Goal: Task Accomplishment & Management: Use online tool/utility

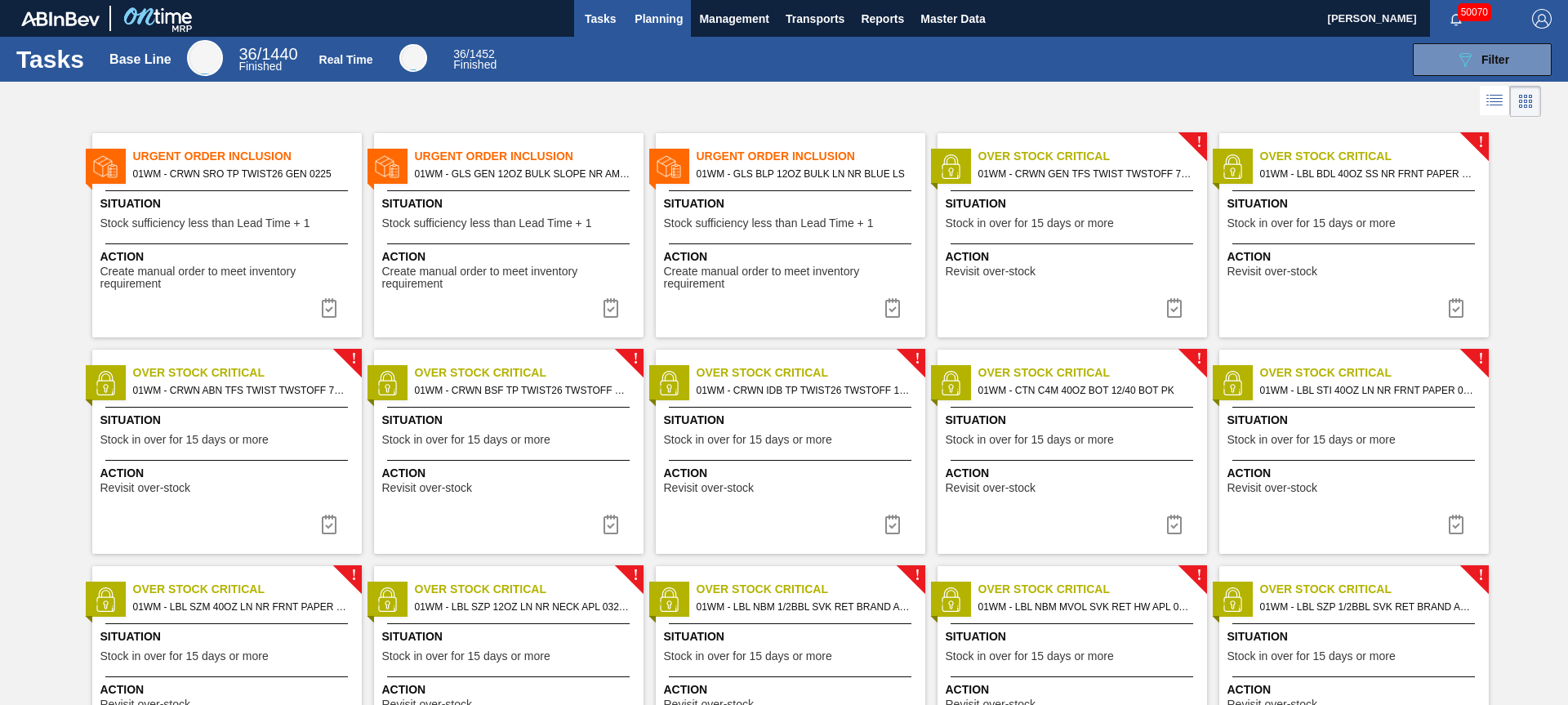
click at [645, 20] on span "Planning" at bounding box center [658, 18] width 48 height 19
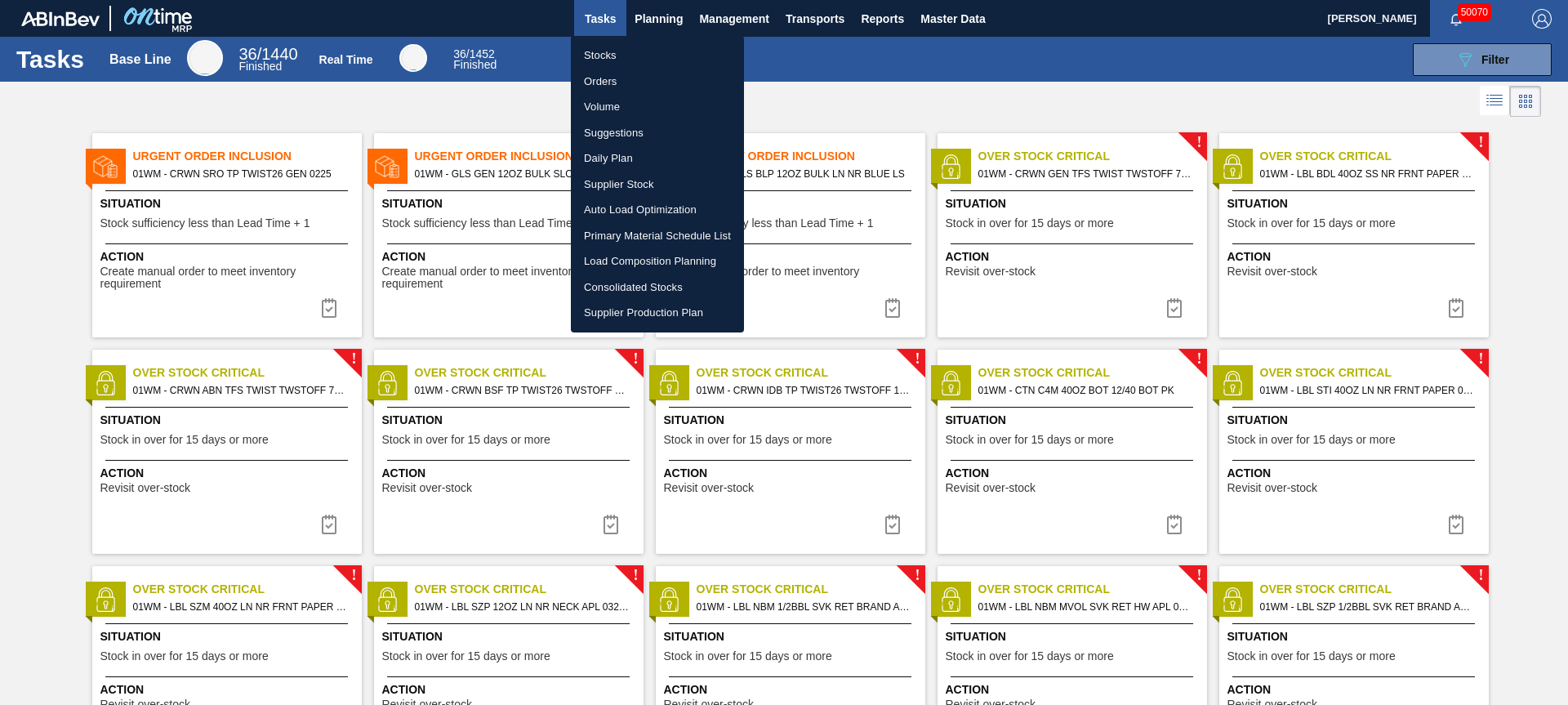
click at [599, 56] on li "Stocks" at bounding box center [656, 55] width 173 height 27
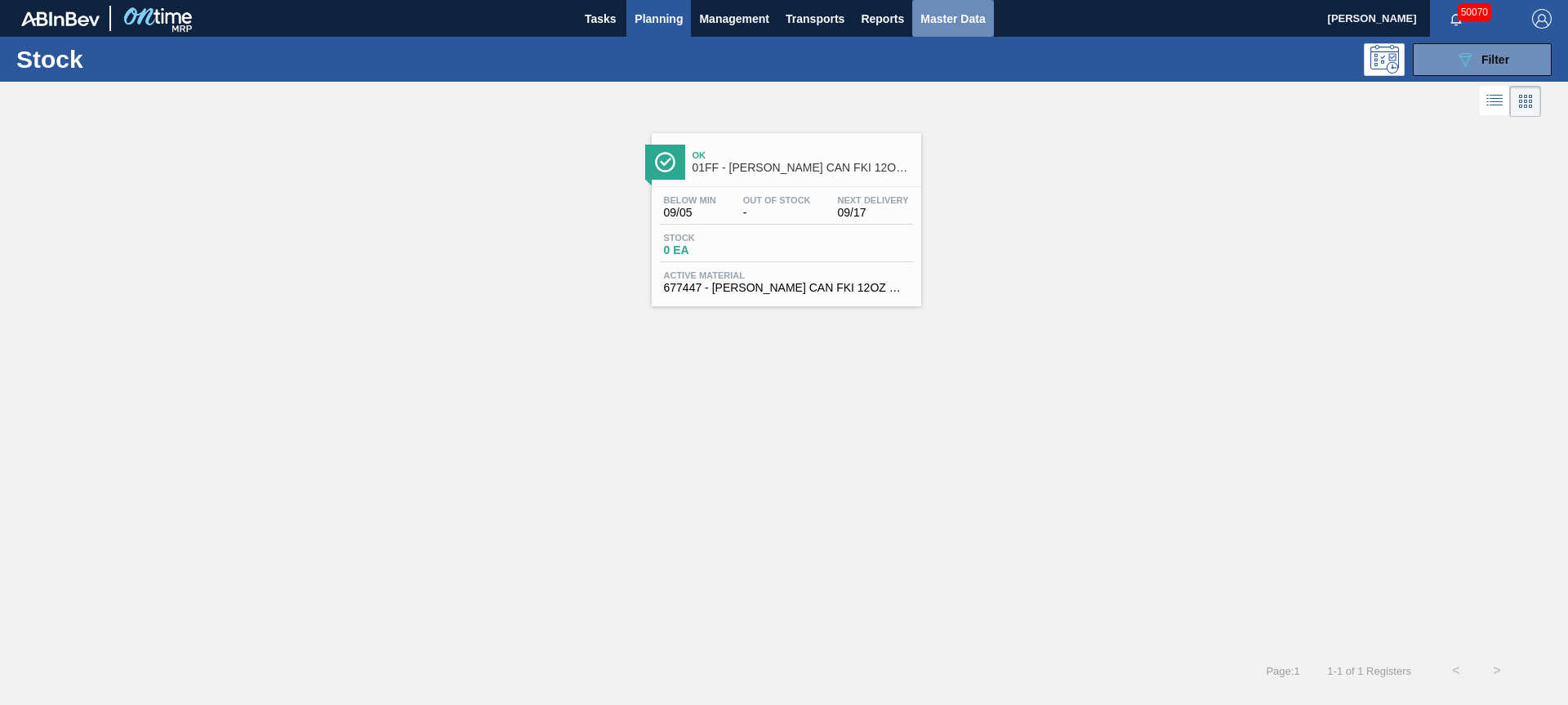
click at [965, 19] on span "Master Data" at bounding box center [953, 18] width 65 height 19
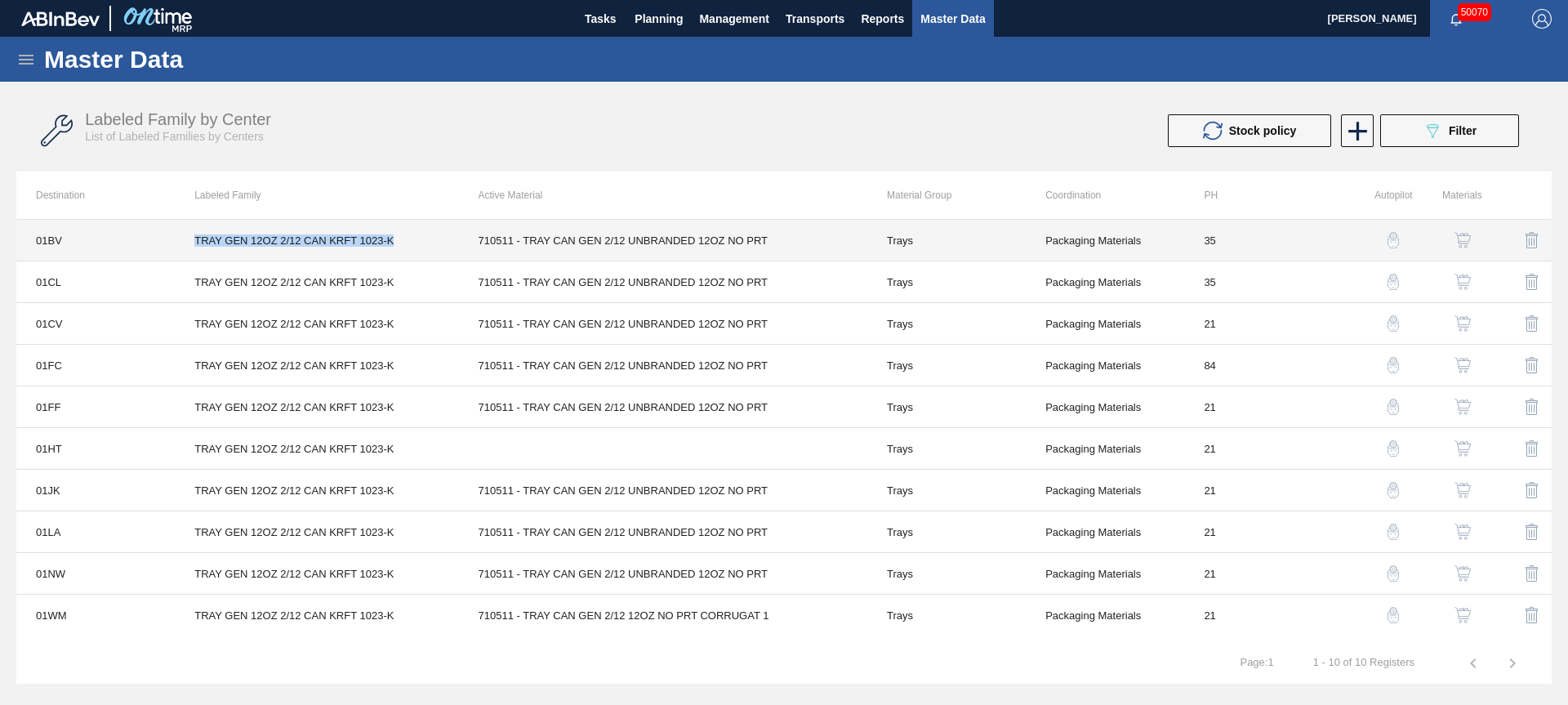
drag, startPoint x: 194, startPoint y: 240, endPoint x: 432, endPoint y: 249, distance: 238.2
click at [432, 249] on td "TRAY GEN 12OZ 2/12 CAN KRFT 1023-K" at bounding box center [316, 240] width 283 height 42
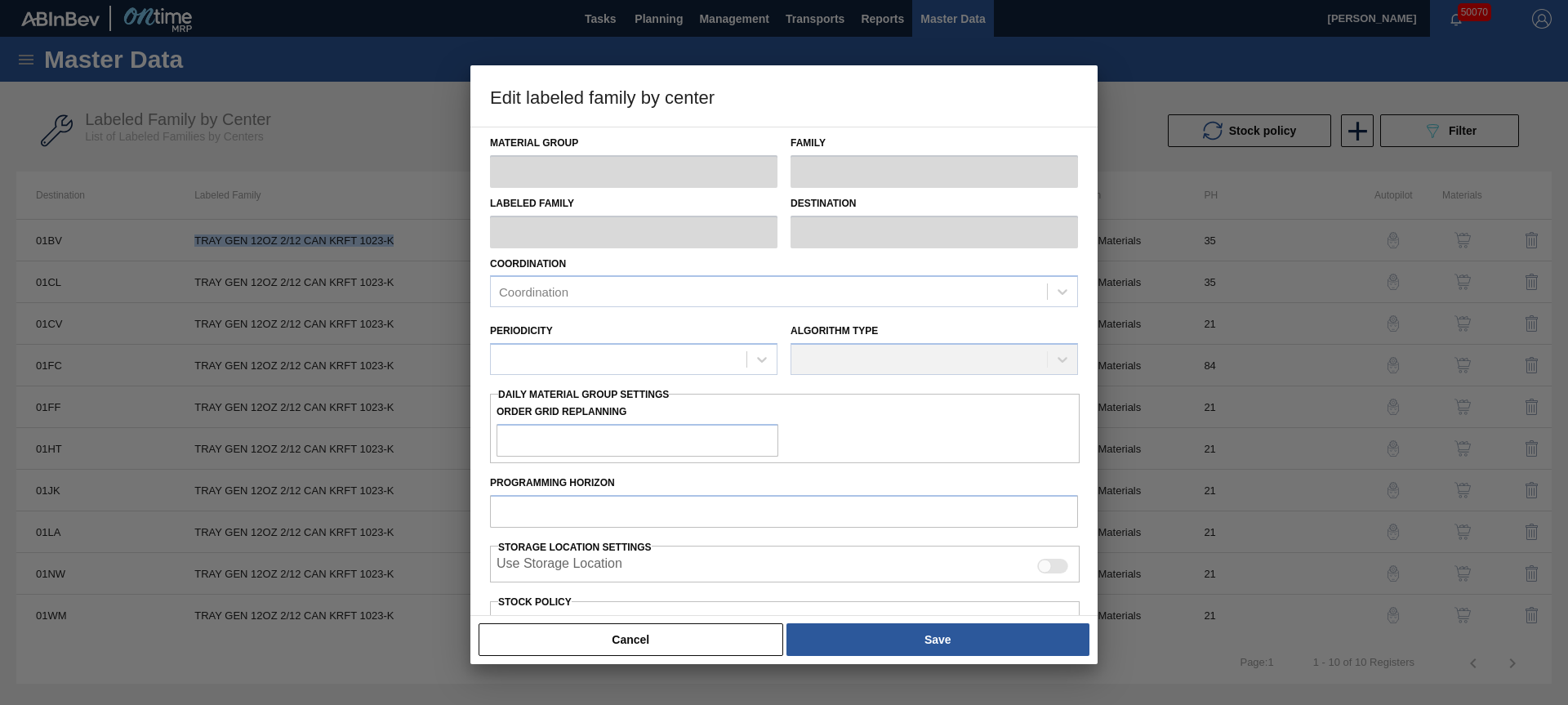
click at [566, 635] on button "Cancel" at bounding box center [630, 640] width 304 height 33
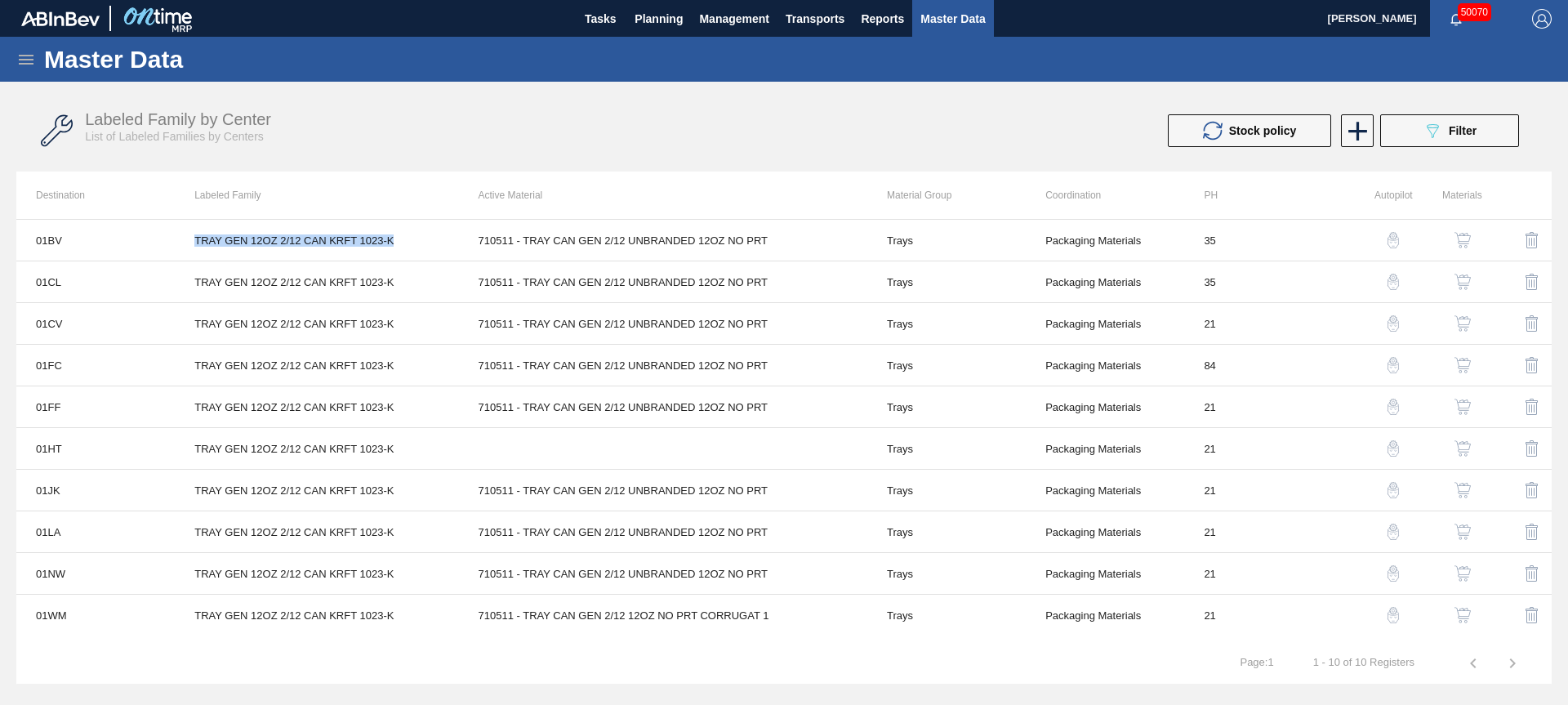
copy td "TRAY GEN 12OZ 2/12 CAN KRFT 1023-K"
click at [26, 65] on icon at bounding box center [26, 59] width 19 height 19
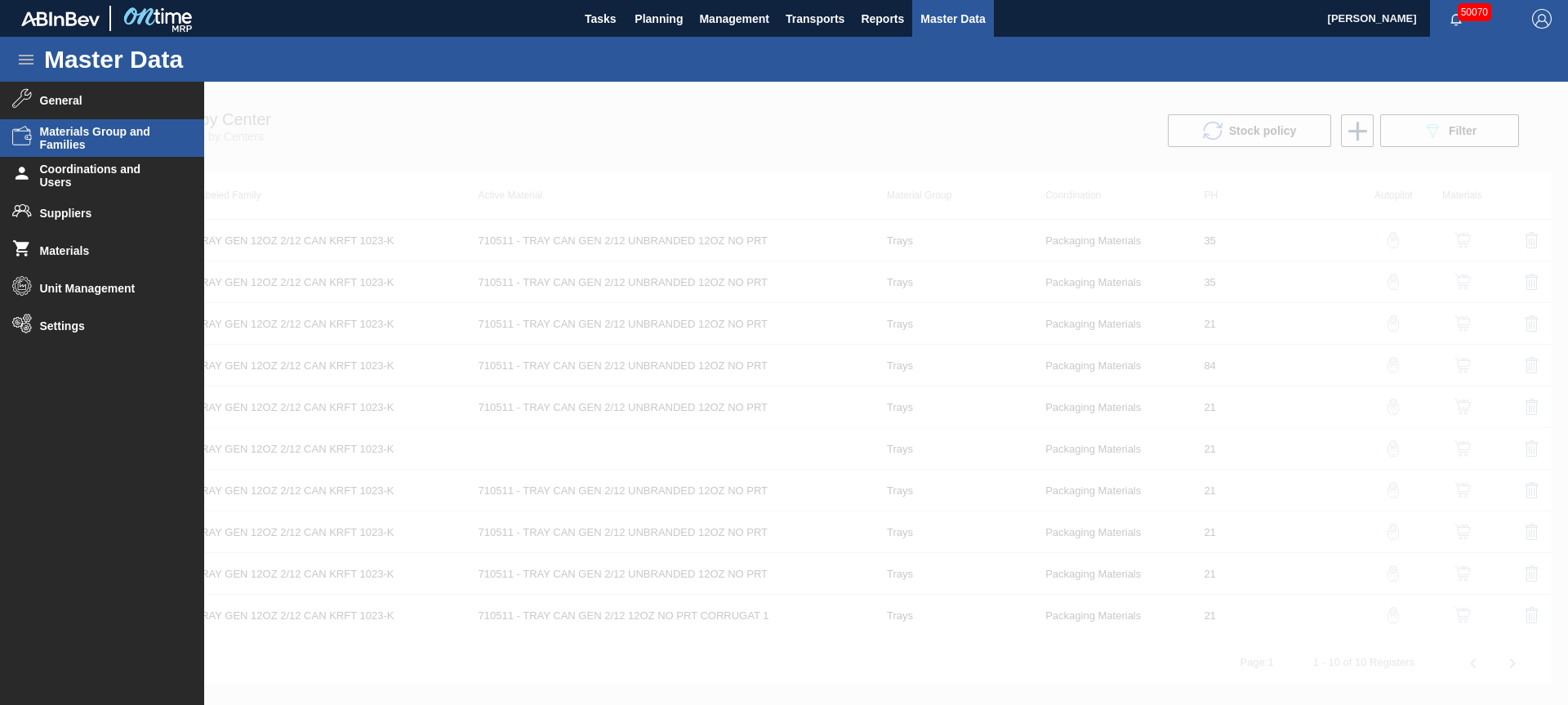
click at [81, 141] on span "Materials Group and Families" at bounding box center [107, 138] width 134 height 27
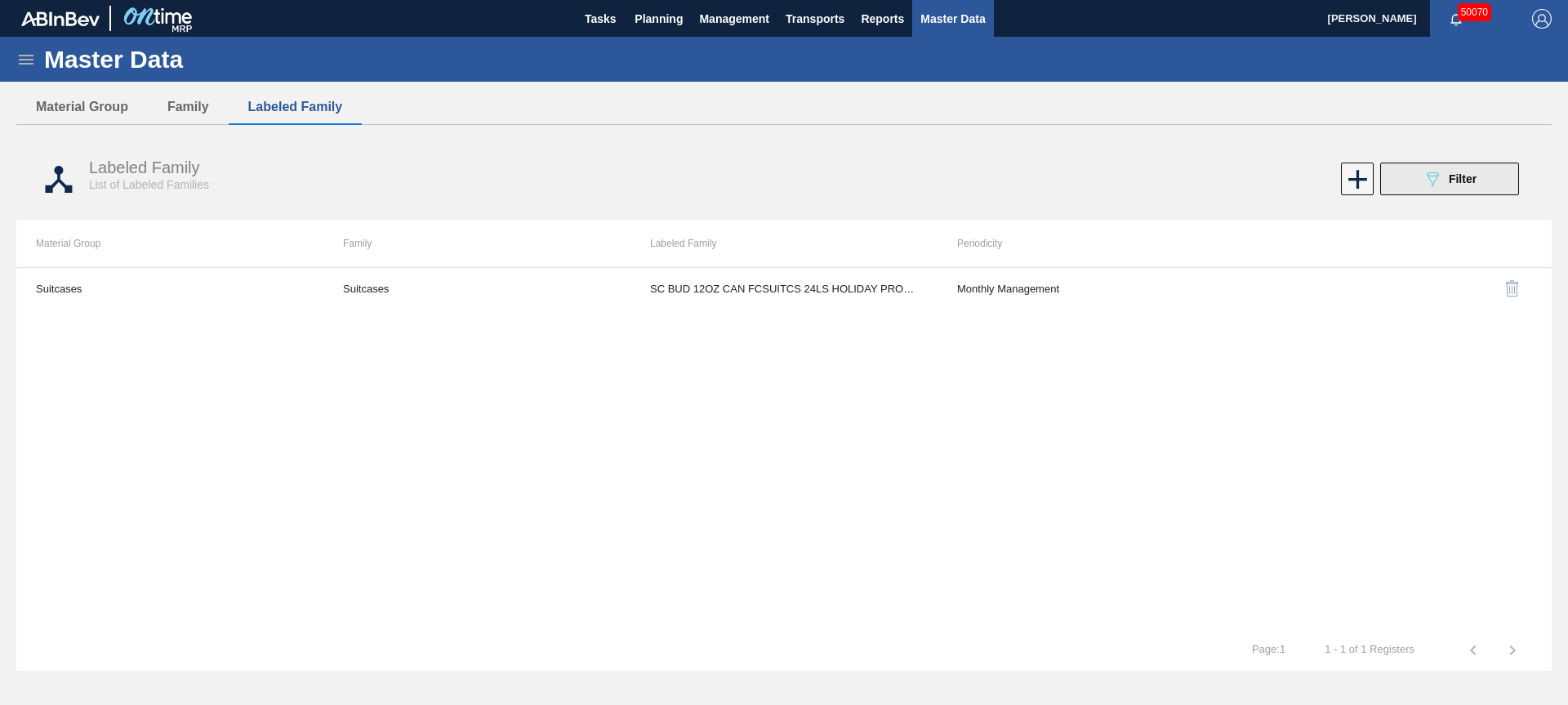
click at [1427, 180] on icon "089F7B8B-B2A5-4AFE-B5C0-19BA573D28AC" at bounding box center [1432, 178] width 19 height 19
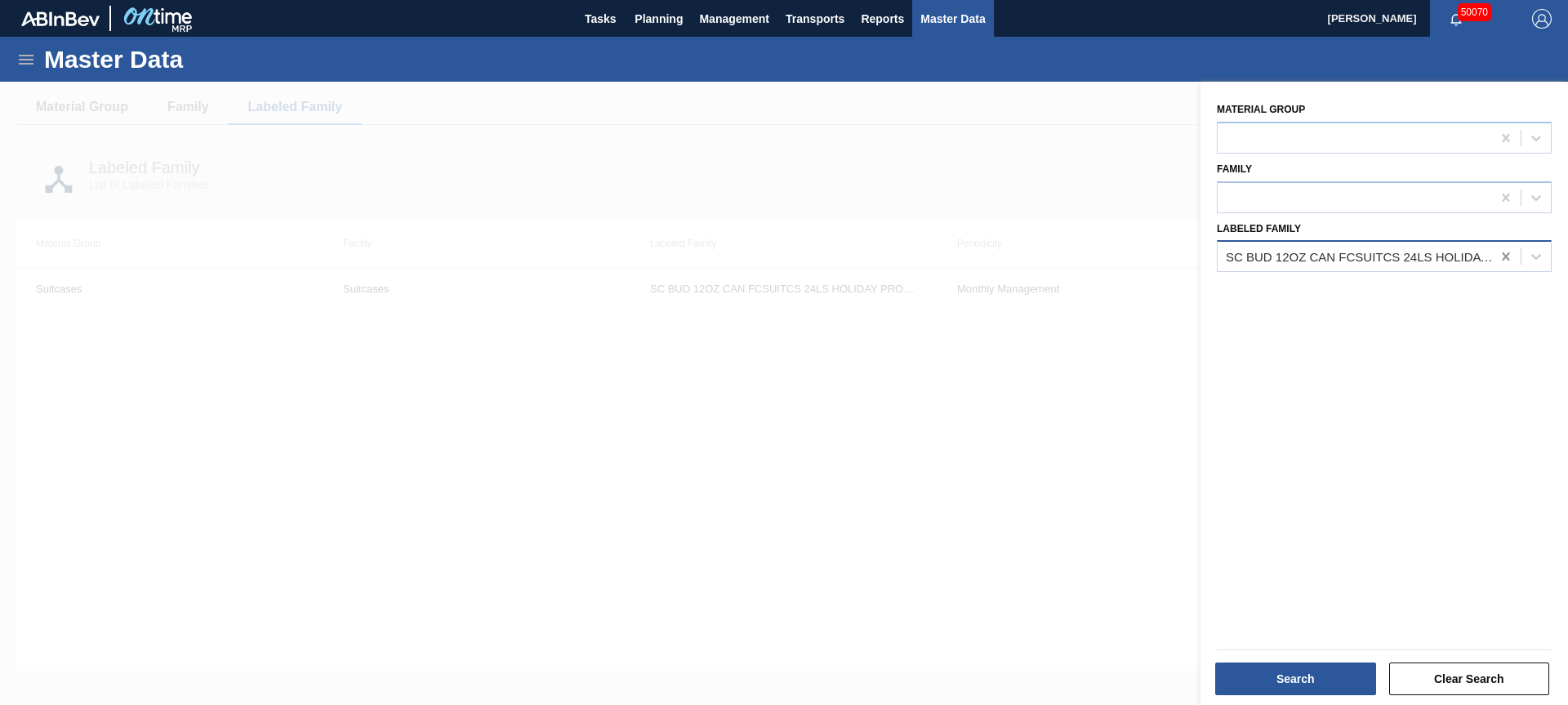
click at [1501, 256] on icon at bounding box center [1506, 257] width 16 height 16
paste Family "TRAY GEN 12OZ 2/12 CAN KRFT 1023-K"
type Family "TRAY GEN 12OZ 2/12 CAN KRFT 1023-K"
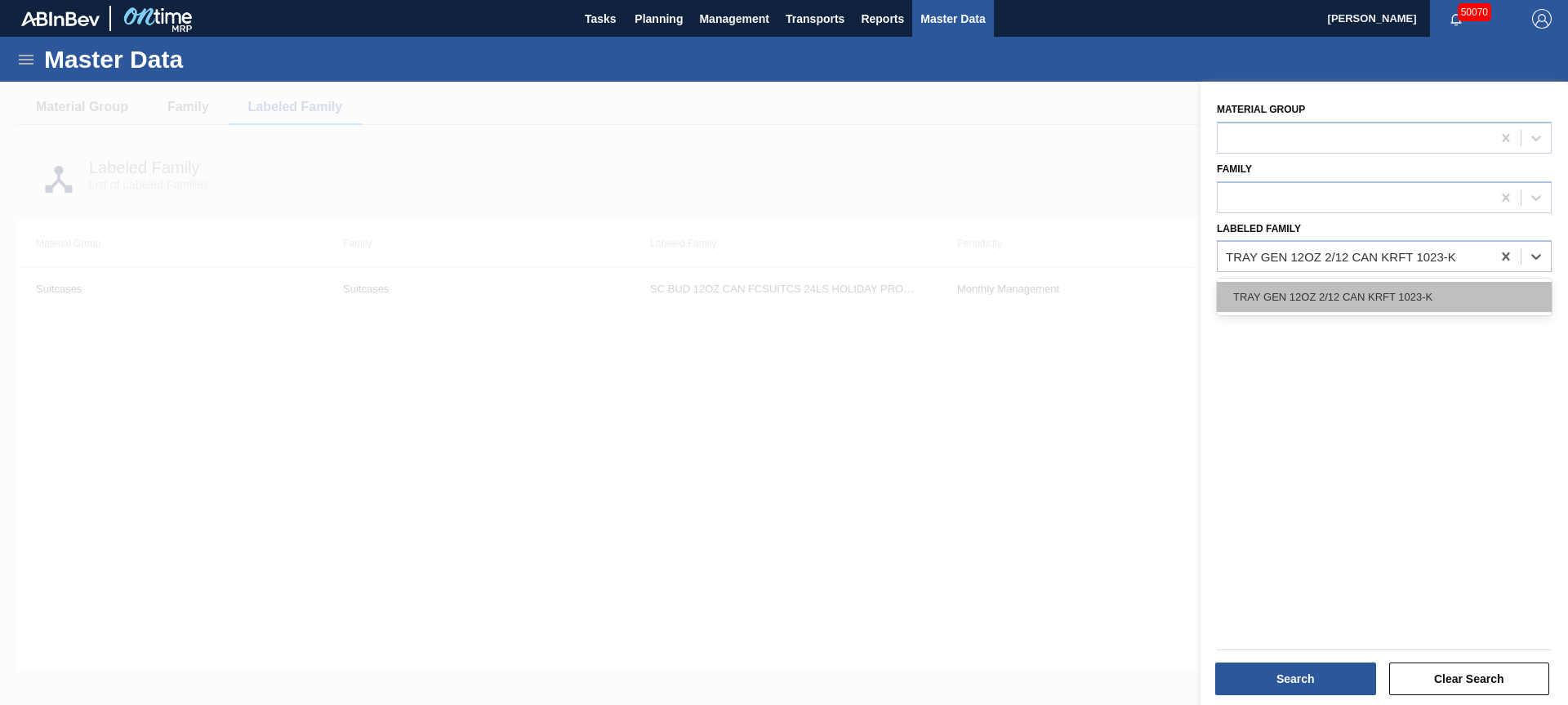
click at [1468, 292] on div "TRAY GEN 12OZ 2/12 CAN KRFT 1023-K" at bounding box center [1384, 296] width 335 height 30
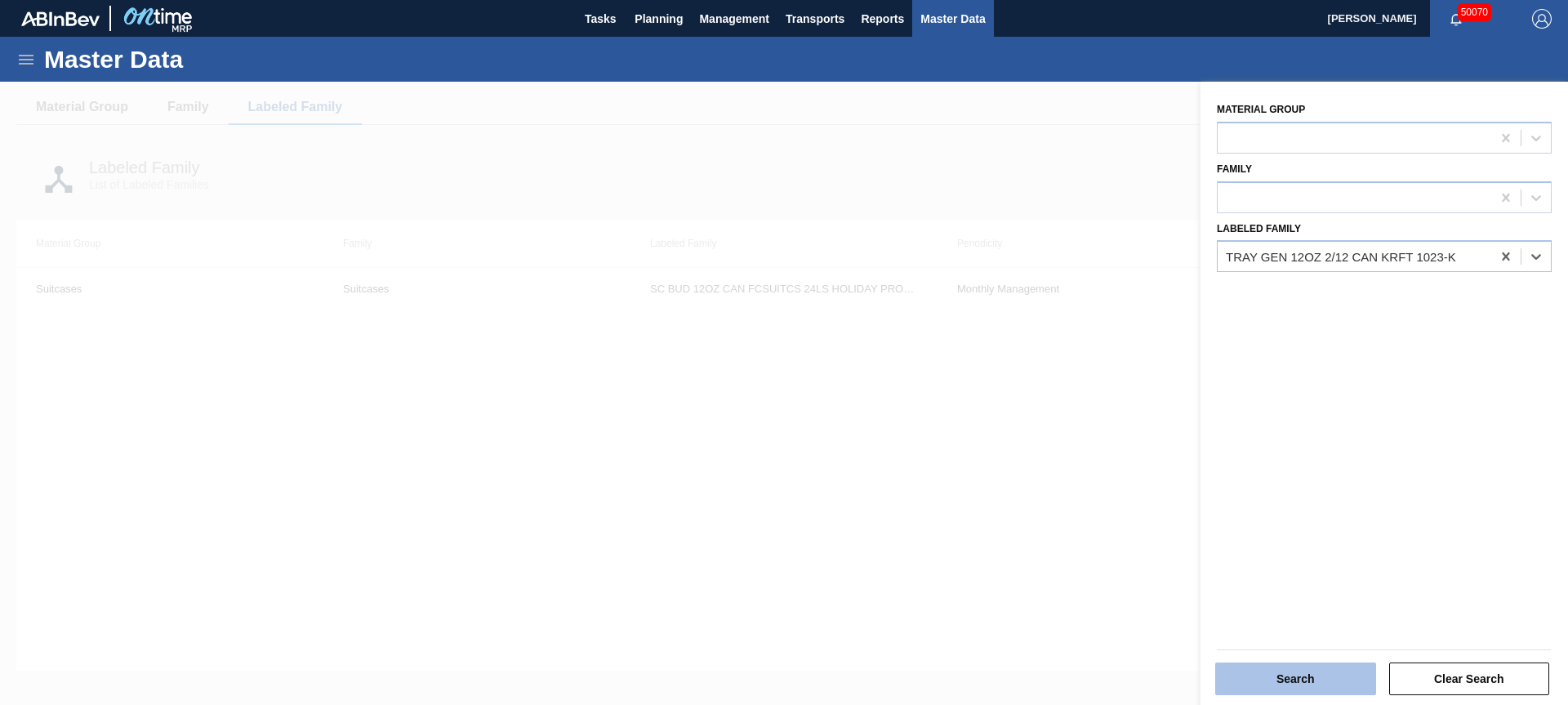
click at [1235, 676] on button "Search" at bounding box center [1296, 678] width 161 height 33
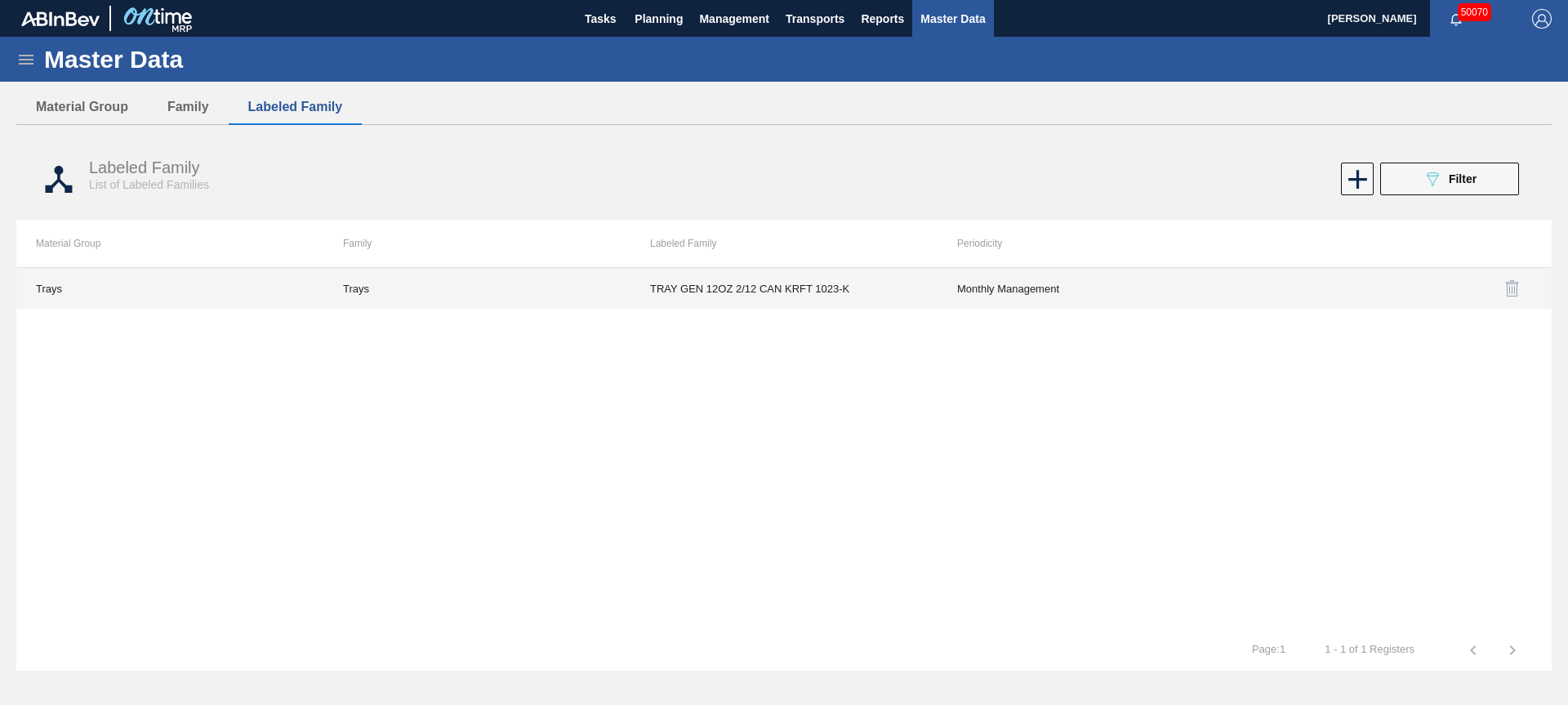
click at [809, 297] on td "TRAY GEN 12OZ 2/12 CAN KRFT 1023-K" at bounding box center [784, 288] width 307 height 41
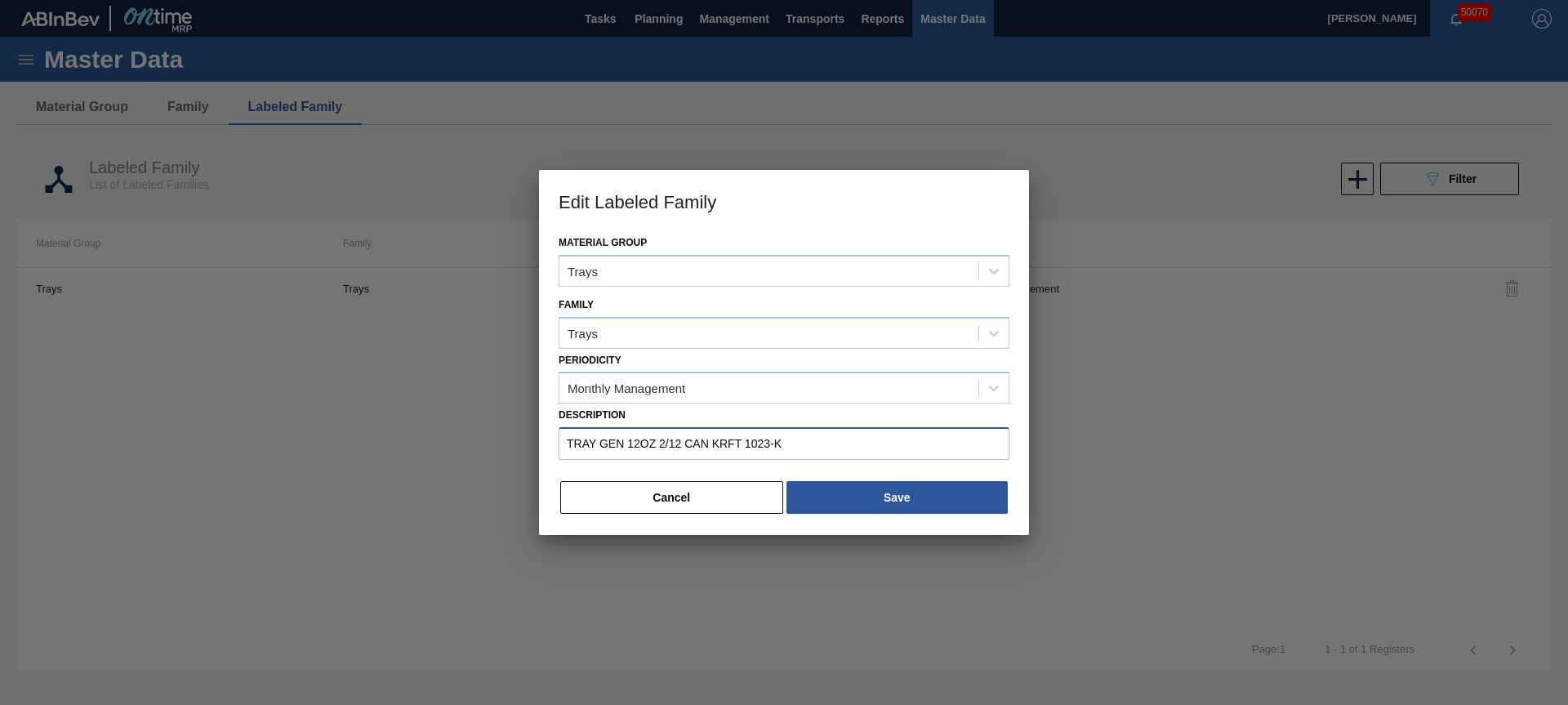
click at [844, 443] on input "TRAY GEN 12OZ 2/12 CAN KRFT 1023-K" at bounding box center [784, 443] width 451 height 33
type input "TRAY GEN 12OZ 2/12 CAN KRFT 1023-L"
click at [921, 503] on button "Save" at bounding box center [897, 497] width 221 height 33
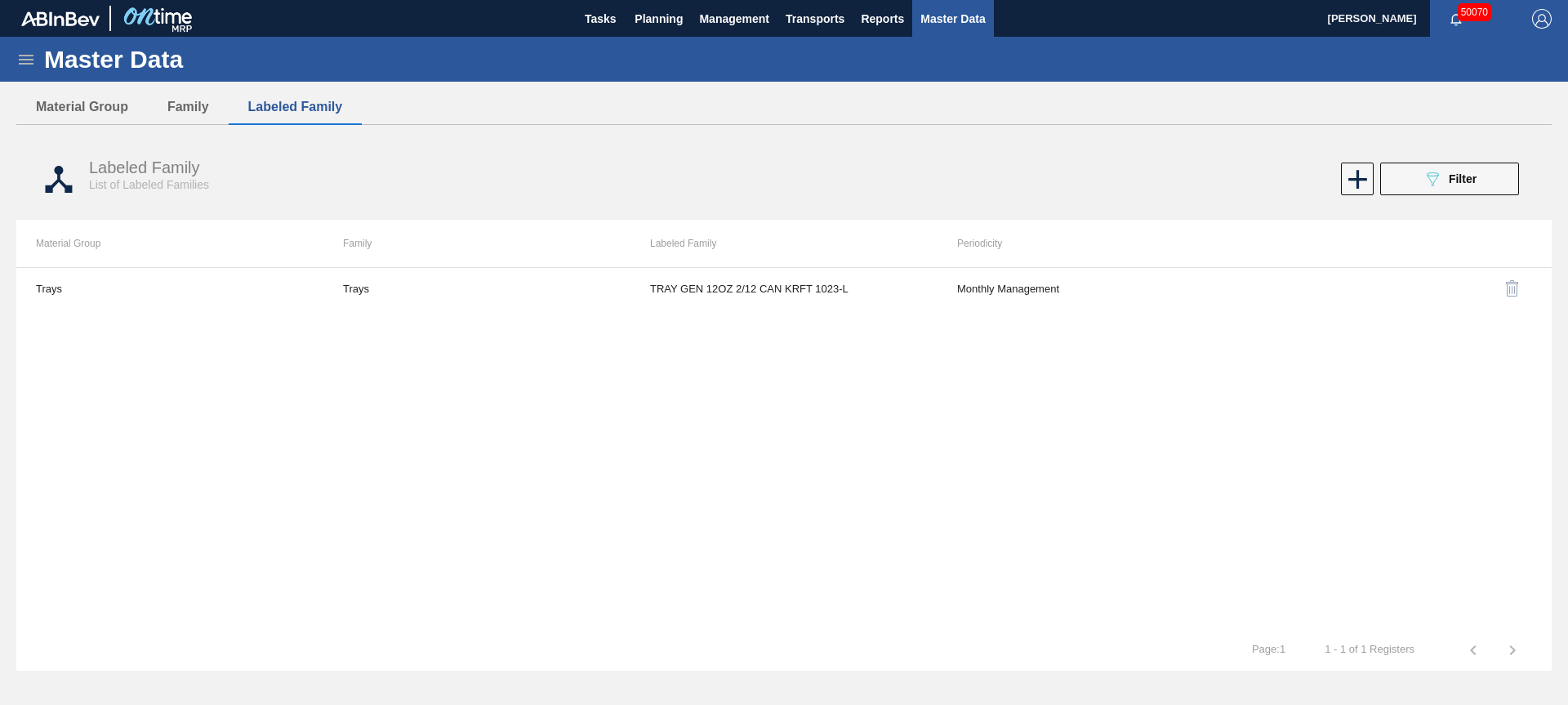
click at [939, 27] on span "Master Data" at bounding box center [953, 18] width 65 height 19
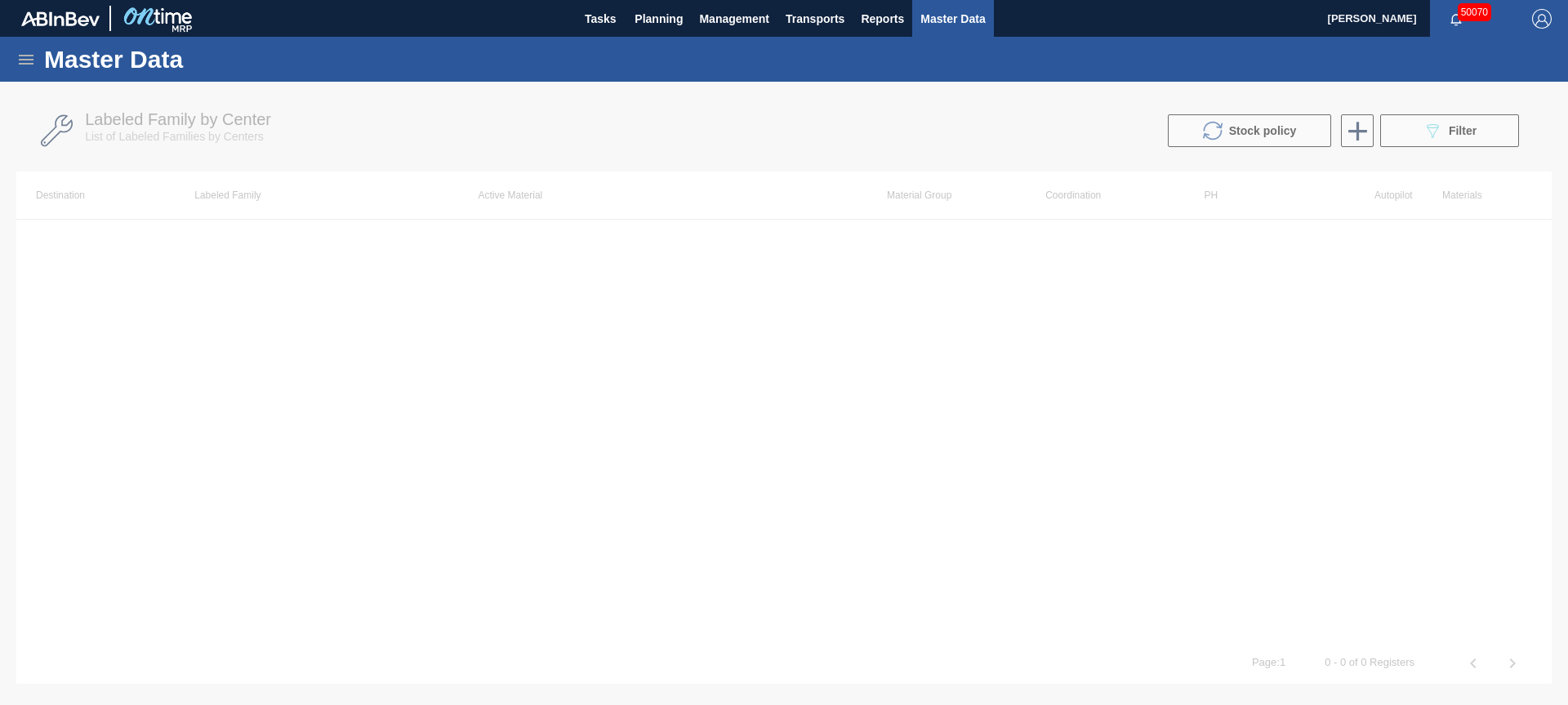
click at [19, 64] on icon at bounding box center [27, 59] width 15 height 10
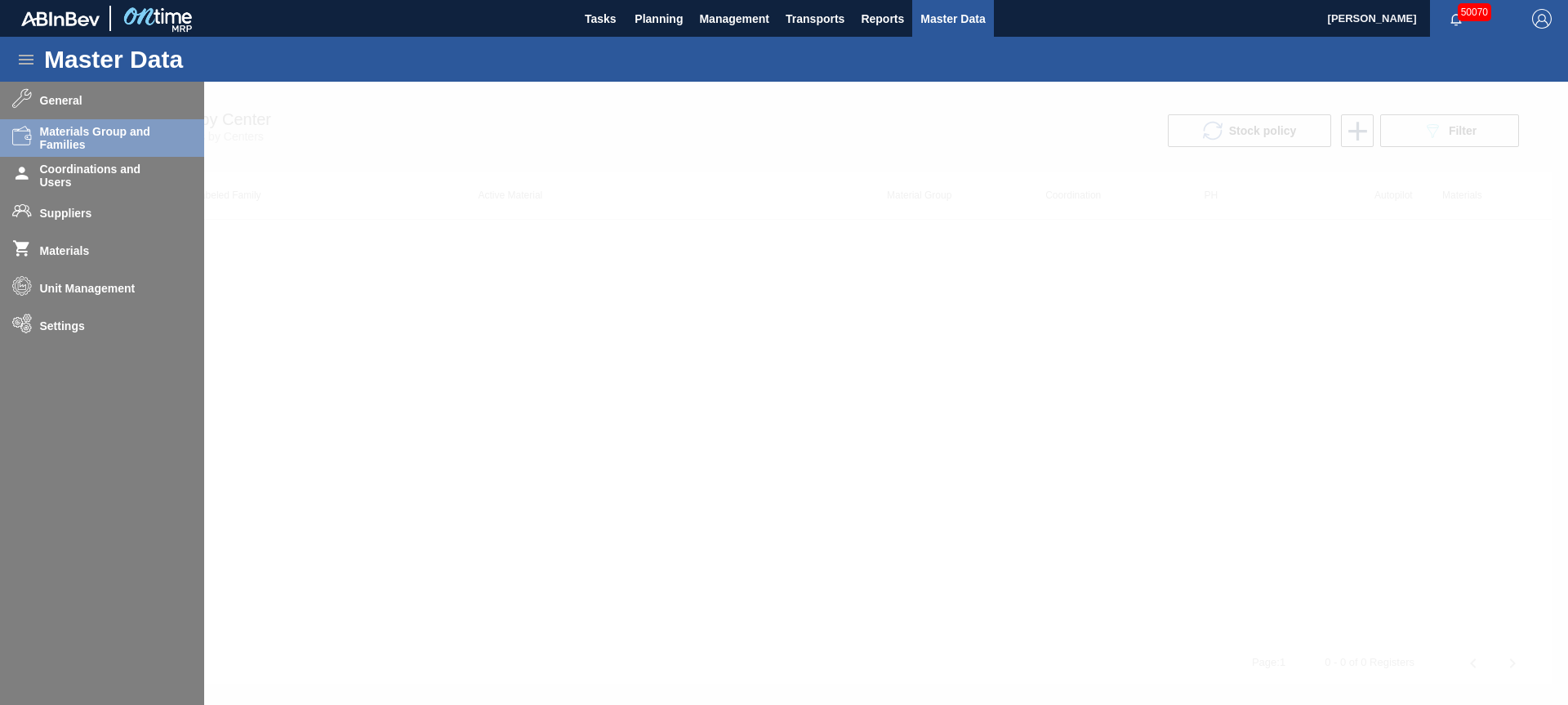
click at [65, 258] on div at bounding box center [784, 393] width 1568 height 624
click at [64, 255] on div at bounding box center [784, 393] width 1568 height 624
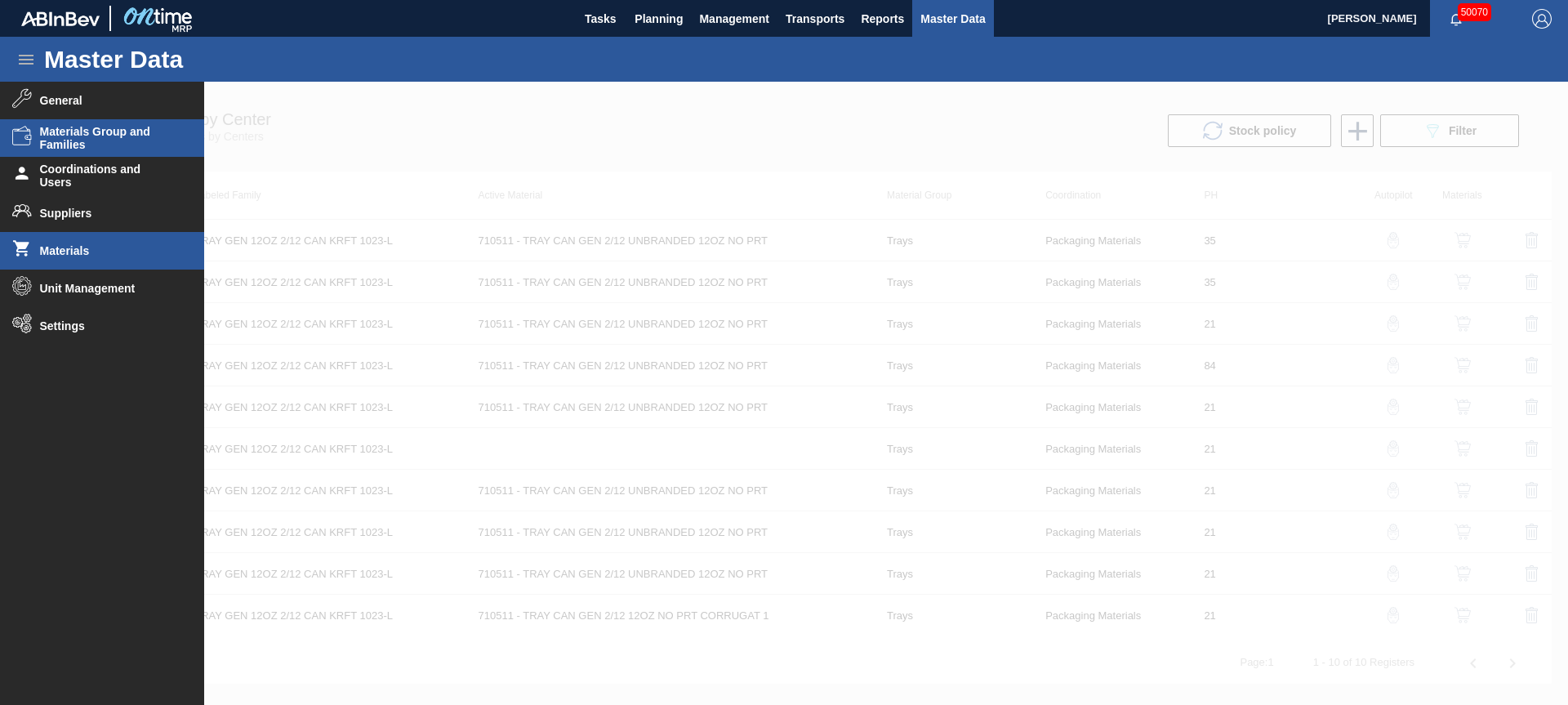
click at [64, 253] on span "Materials" at bounding box center [107, 251] width 134 height 13
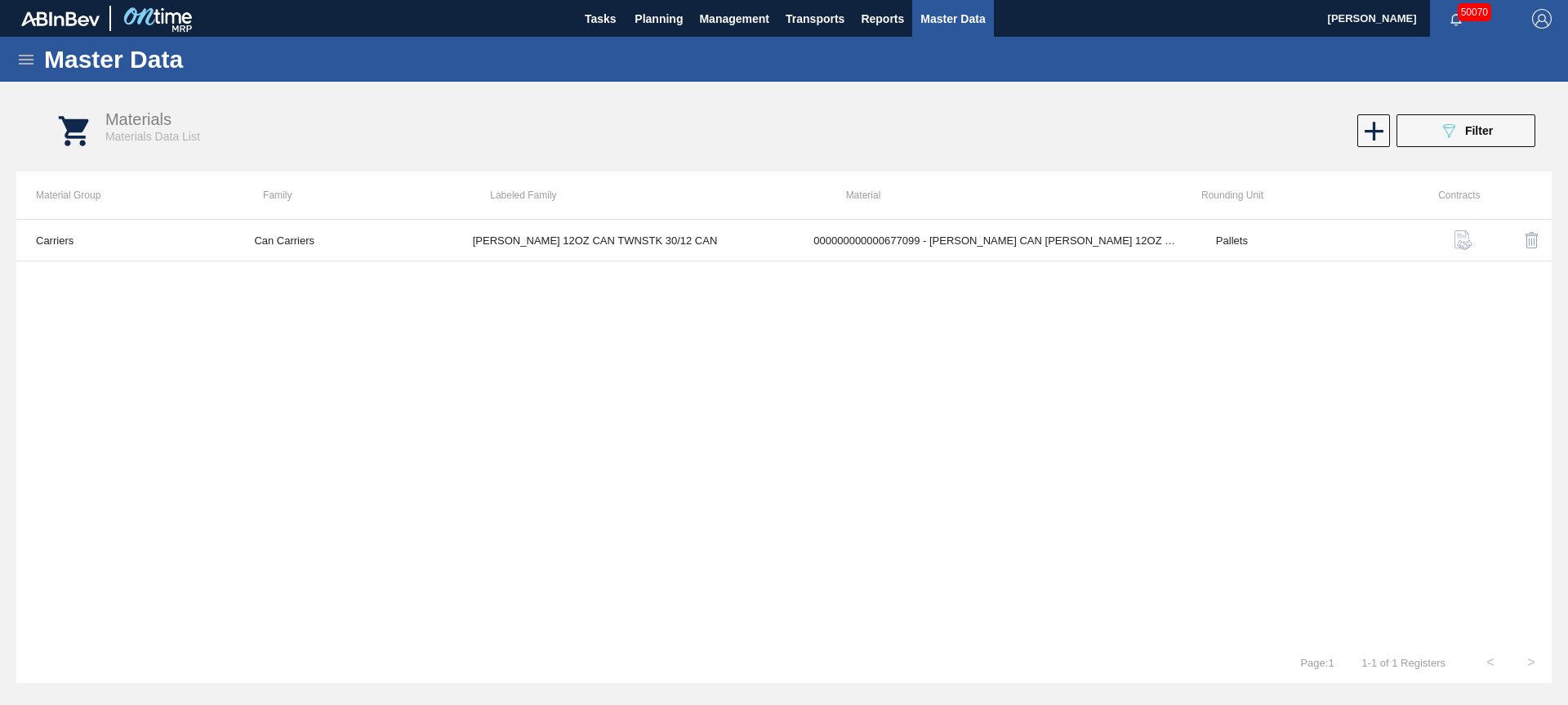
click at [37, 58] on div "Master Data" at bounding box center [784, 59] width 1568 height 45
click at [32, 58] on icon at bounding box center [26, 59] width 19 height 19
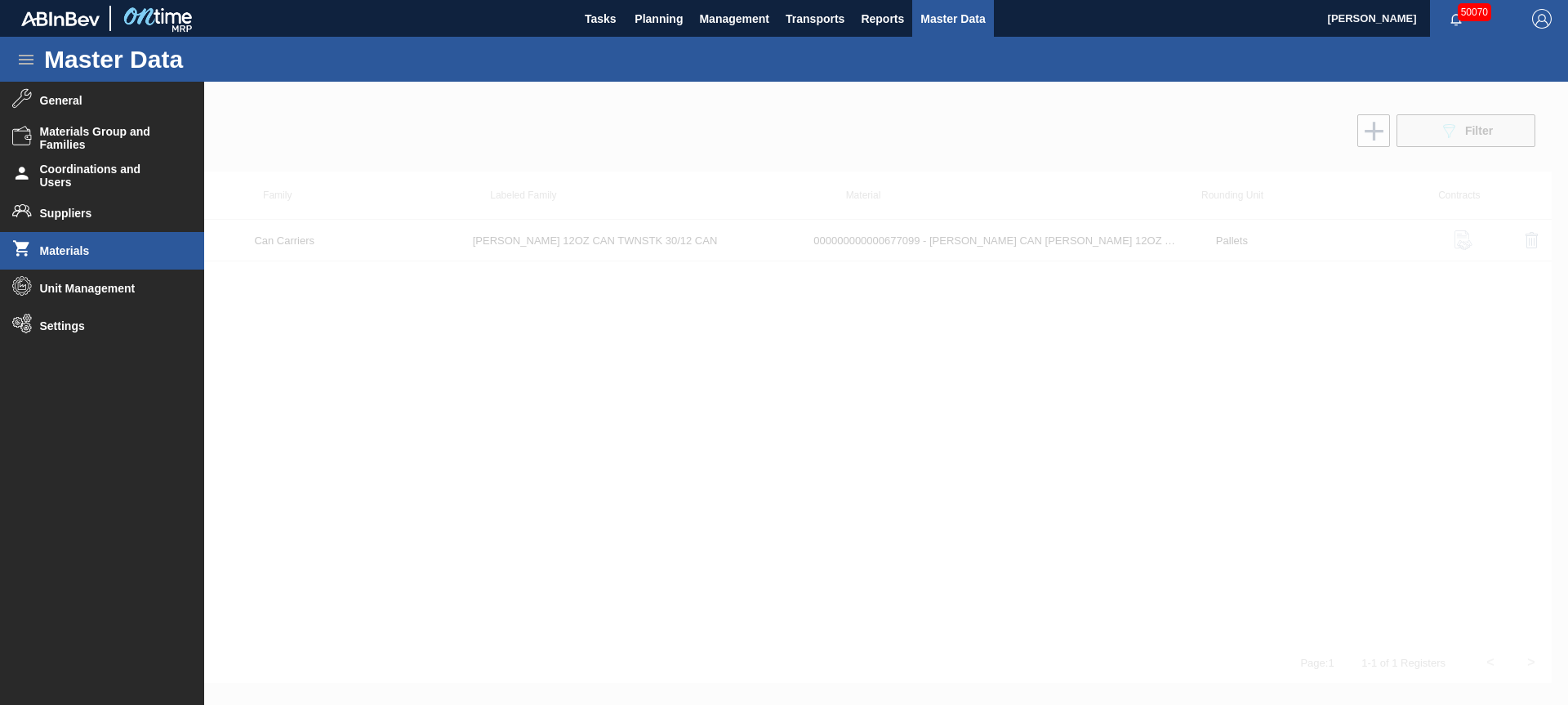
drag, startPoint x: 1435, startPoint y: 134, endPoint x: 1442, endPoint y: 131, distance: 7.6
click at [1434, 134] on div at bounding box center [784, 393] width 1568 height 624
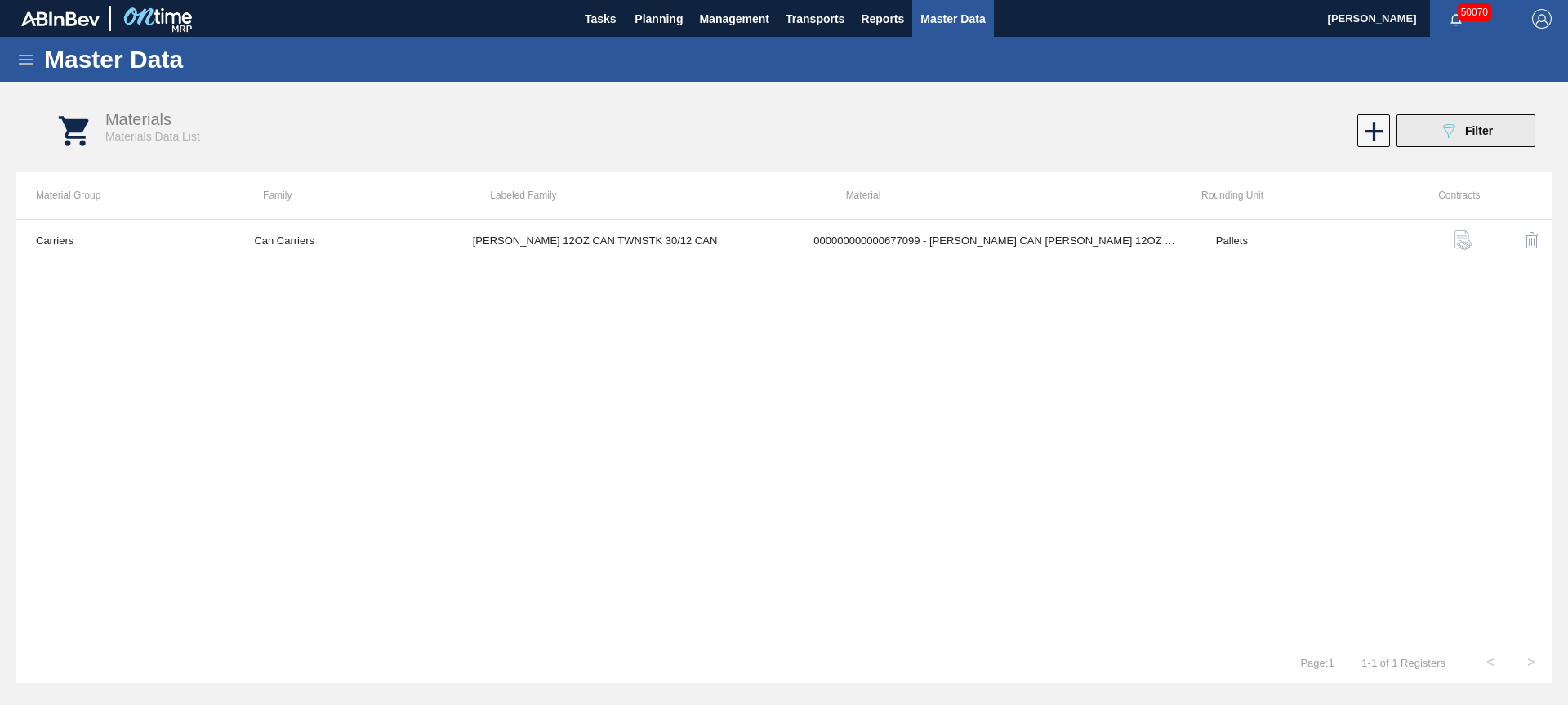
click at [1457, 137] on icon "089F7B8B-B2A5-4AFE-B5C0-19BA573D28AC" at bounding box center [1448, 130] width 19 height 19
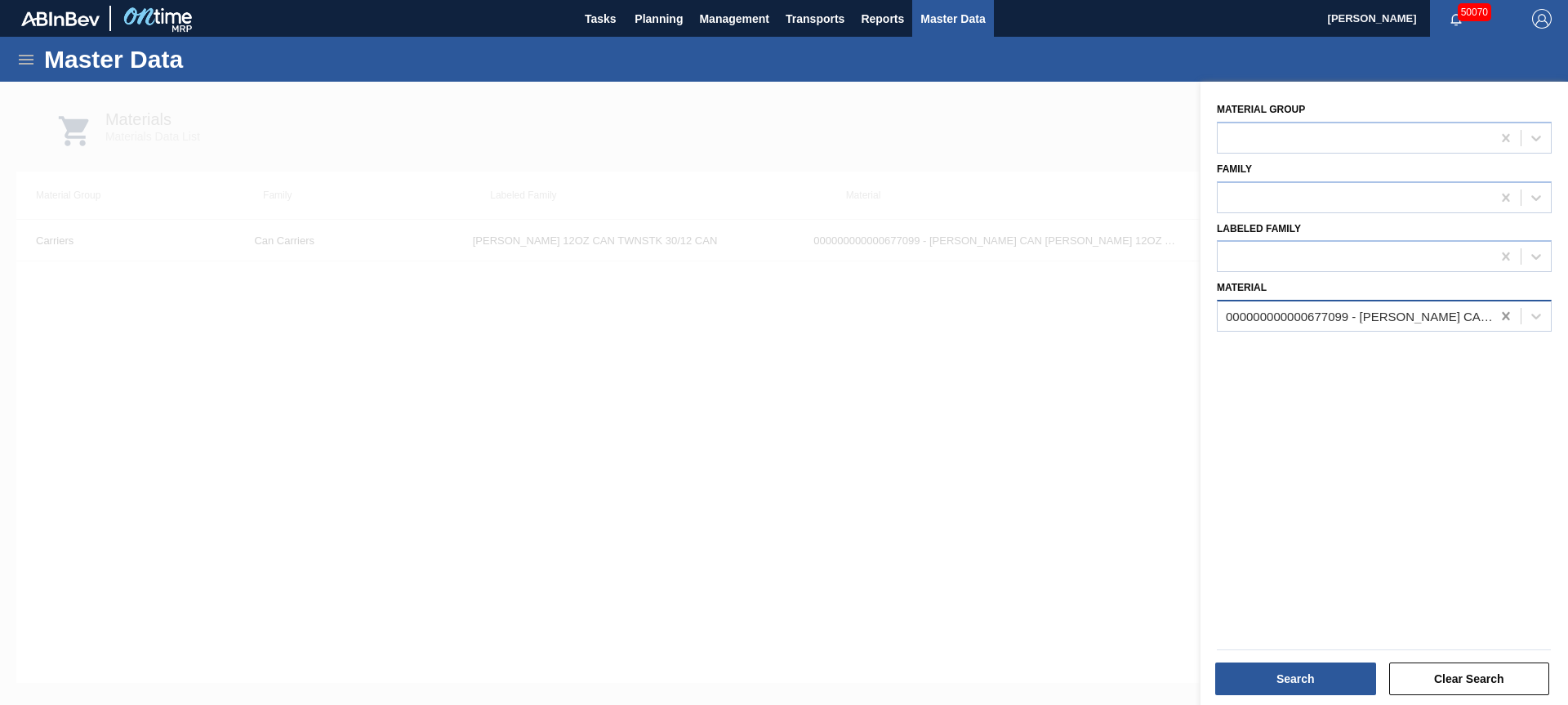
click at [1494, 314] on div at bounding box center [1506, 316] width 29 height 29
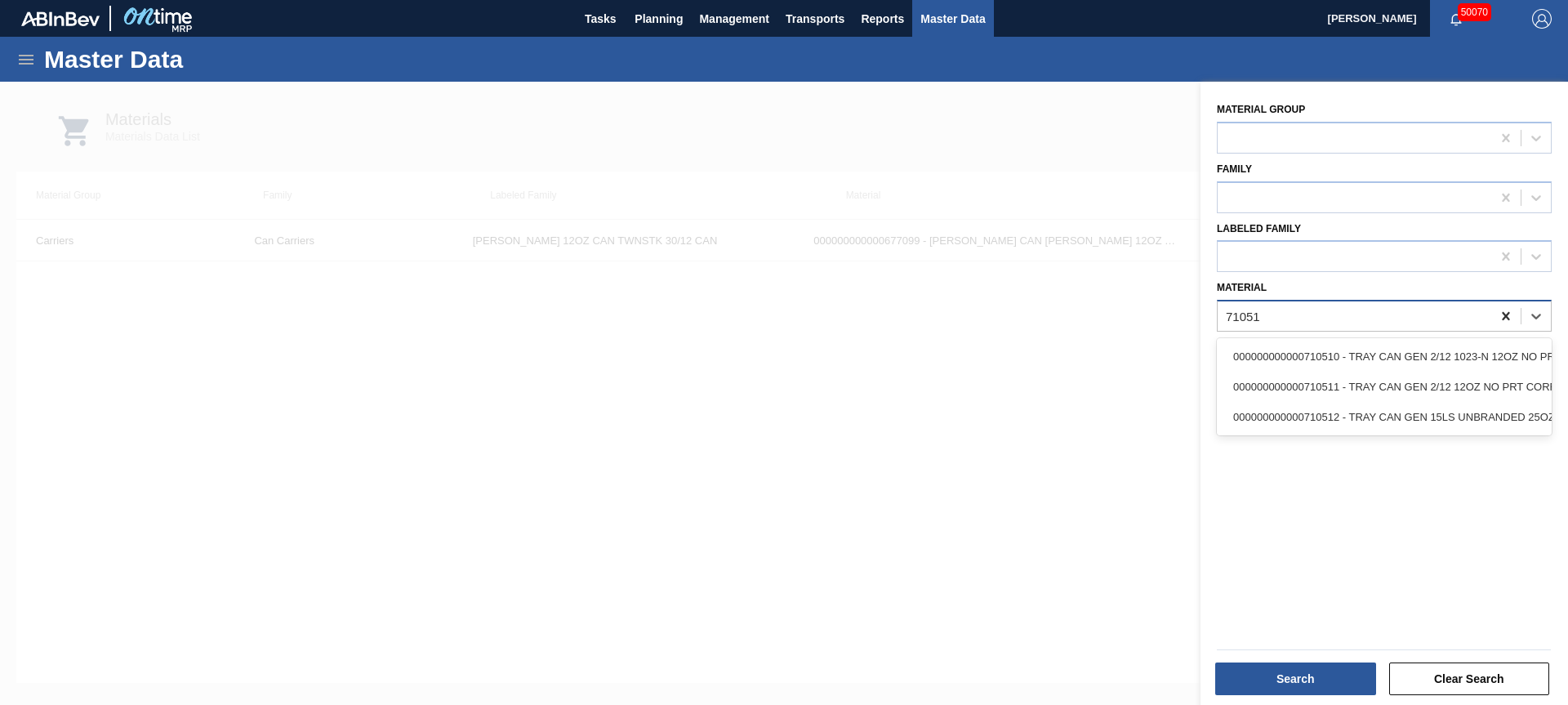
type input "710510"
click at [1464, 352] on div "000000000000710510 - TRAY CAN GEN 2/12 1023-N 12OZ NO PRT COR" at bounding box center [1384, 356] width 335 height 30
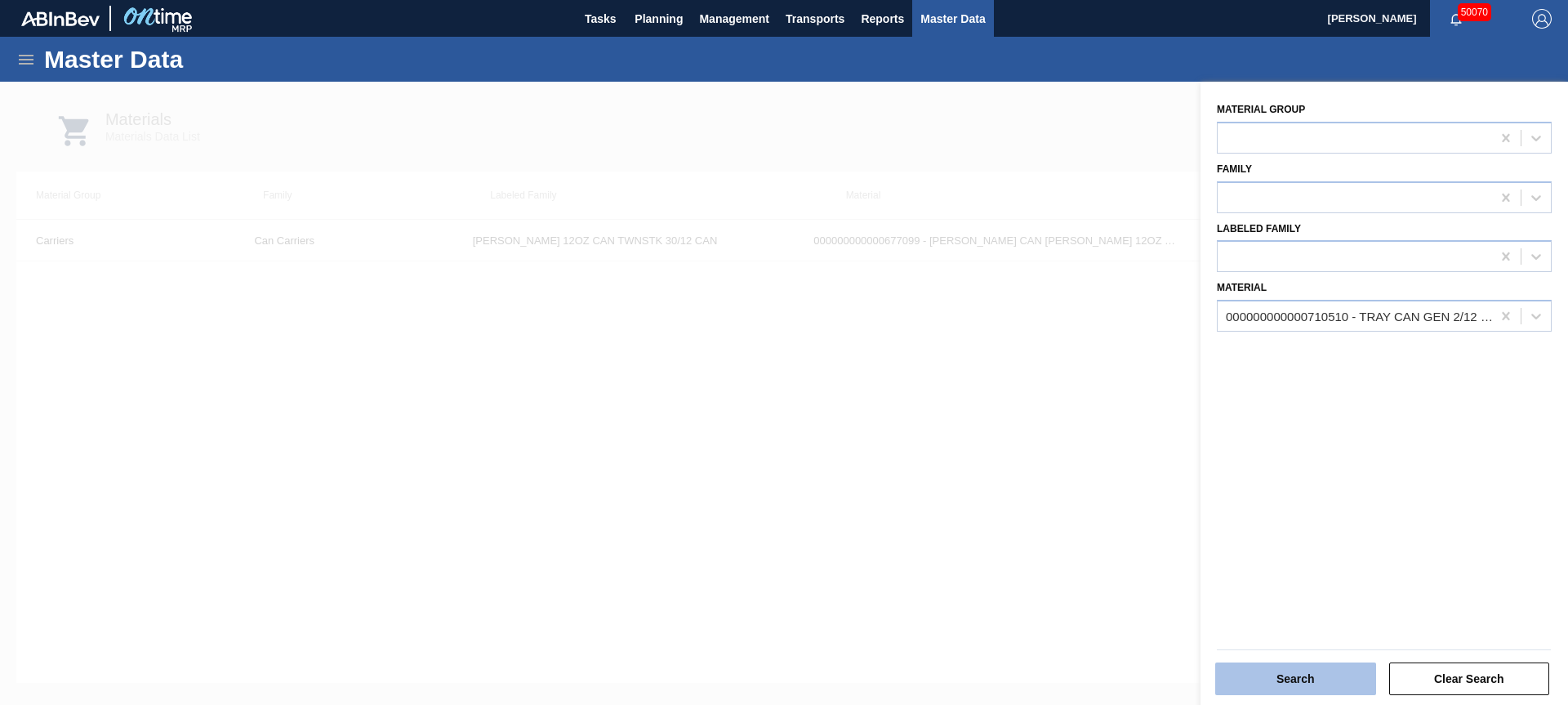
click at [1278, 690] on button "Search" at bounding box center [1296, 678] width 161 height 33
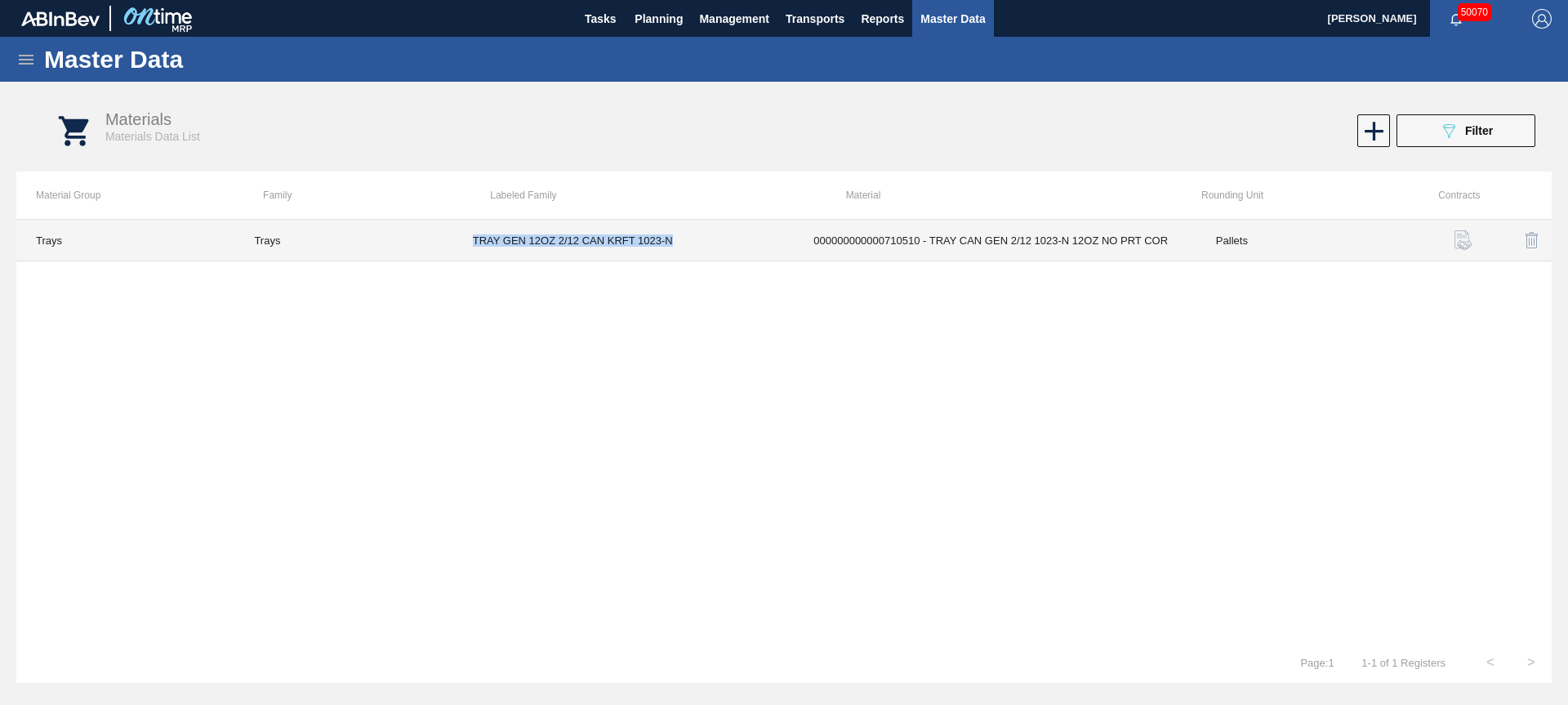
drag, startPoint x: 469, startPoint y: 240, endPoint x: 729, endPoint y: 243, distance: 260.0
click at [729, 243] on td "TRAY GEN 12OZ 2/12 CAN KRFT 1023-N" at bounding box center [624, 240] width 341 height 42
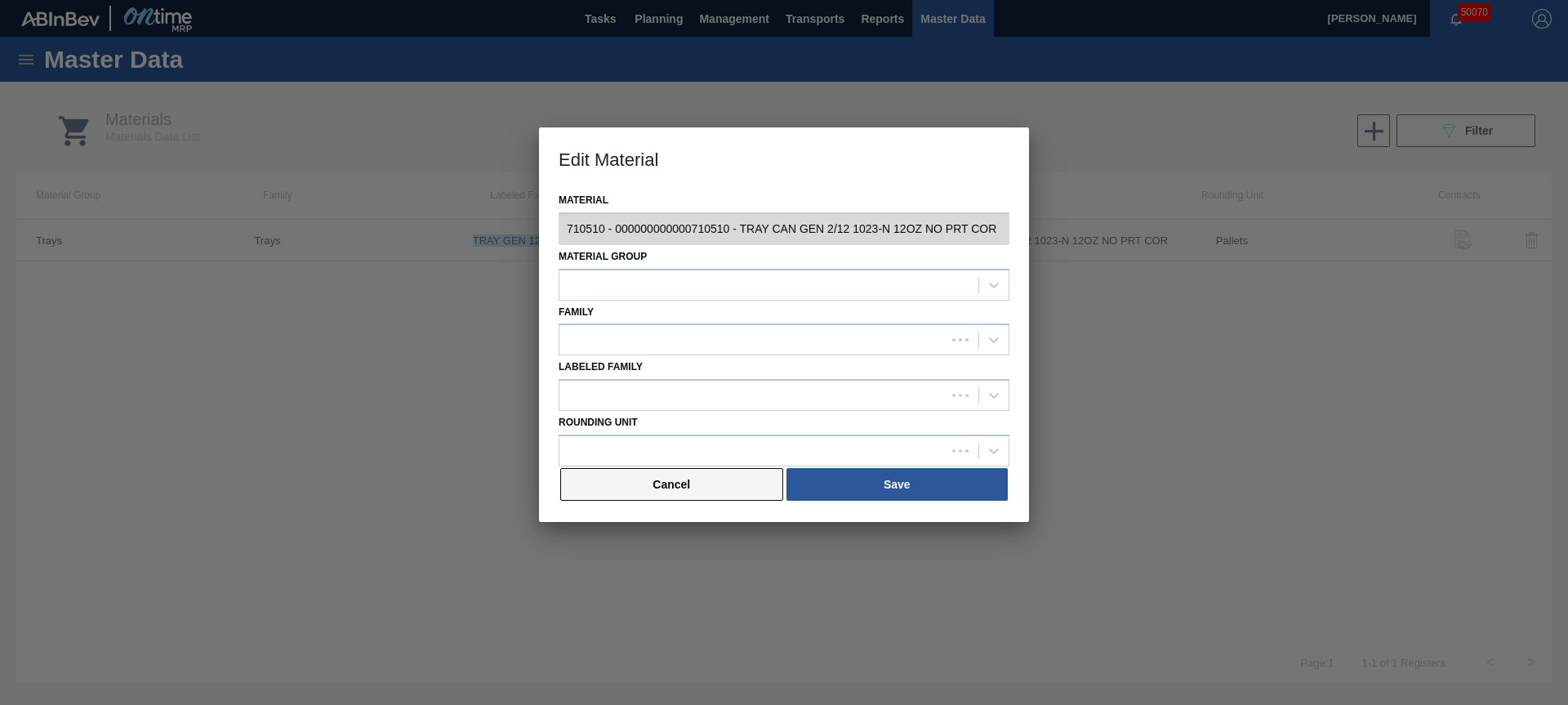
type input "710510 - 000000000000710510 - TRAY CAN GEN 2/12 1023-N 12OZ NO PRT COR"
click at [701, 495] on button "Cancel" at bounding box center [672, 485] width 223 height 33
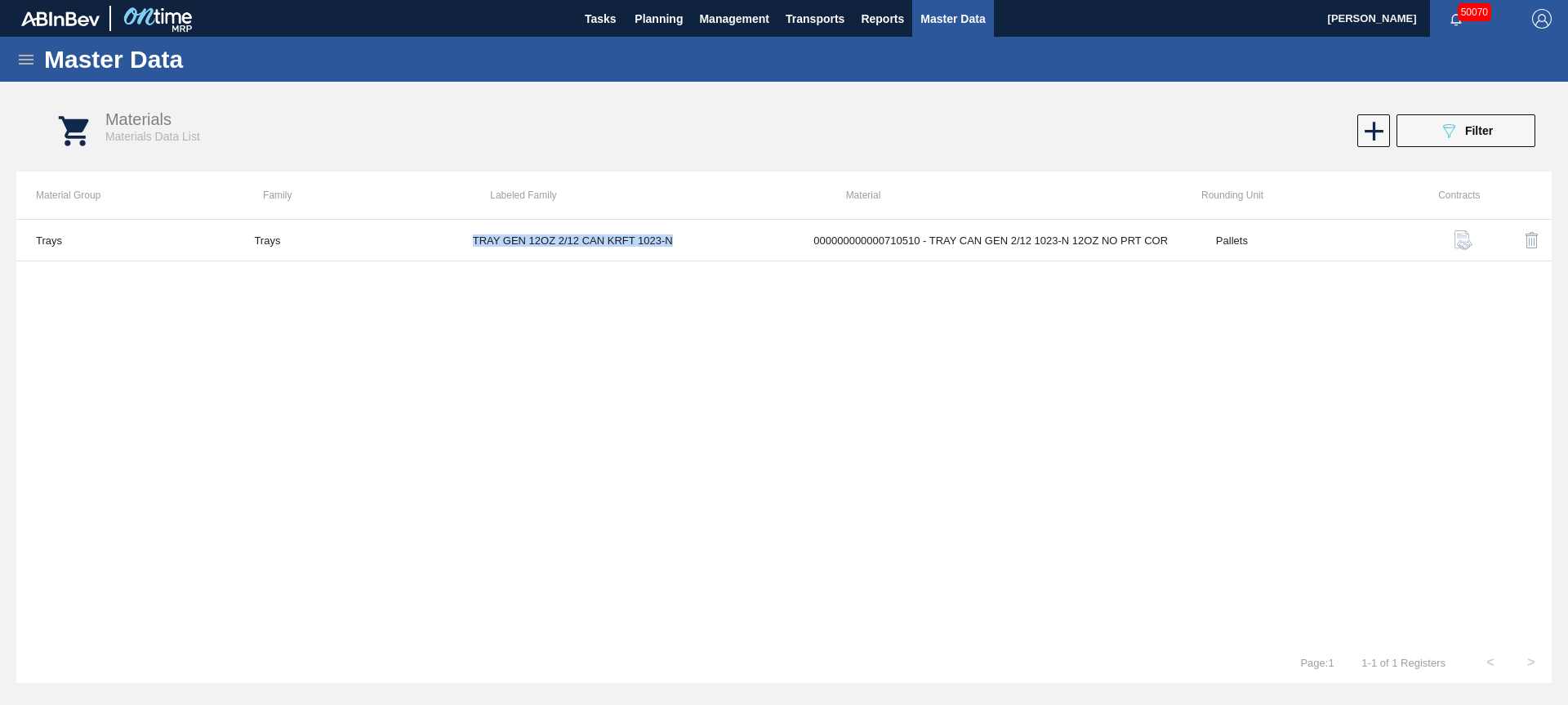
copy td "TRAY GEN 12OZ 2/12 CAN KRFT 1023-N"
click at [968, 16] on span "Master Data" at bounding box center [953, 18] width 65 height 19
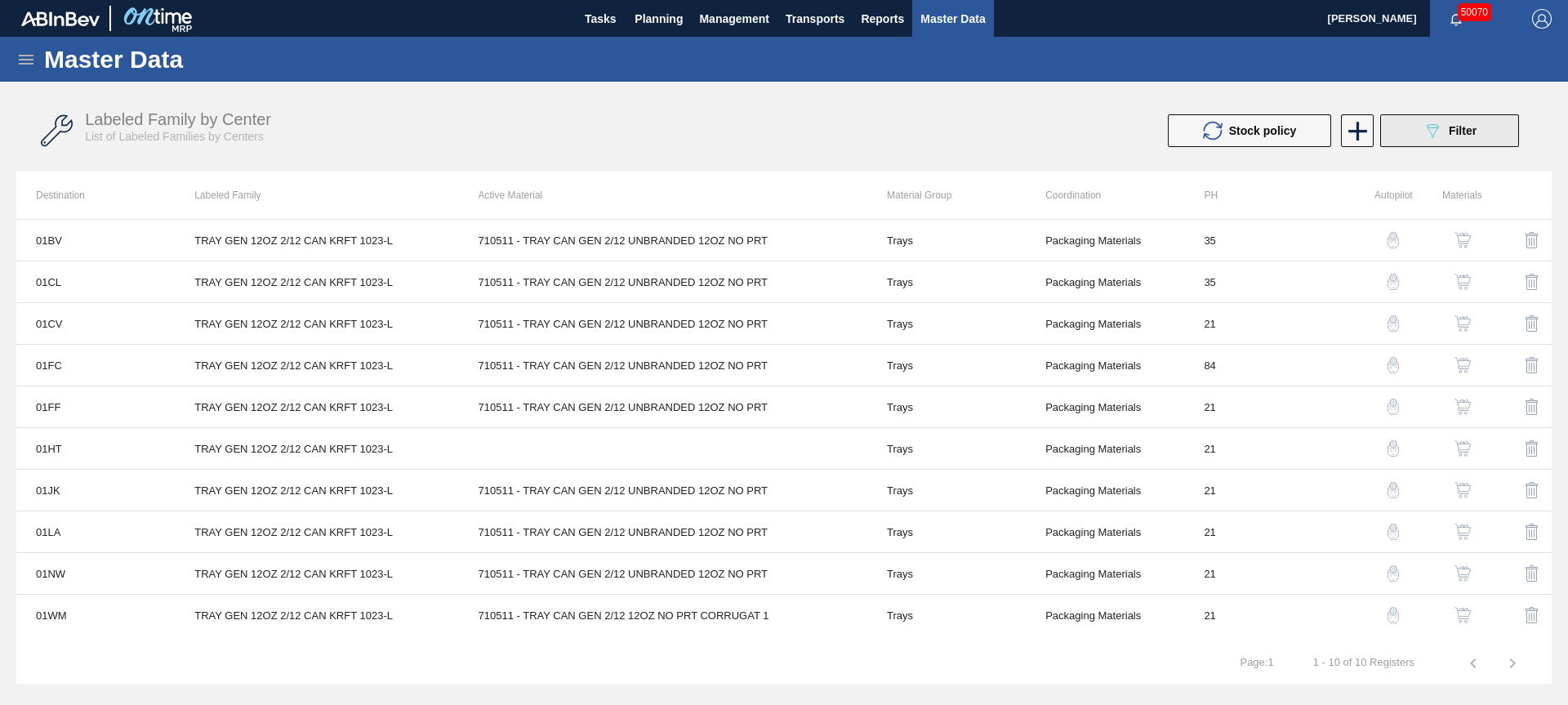
click at [1459, 130] on span "Filter" at bounding box center [1463, 131] width 27 height 13
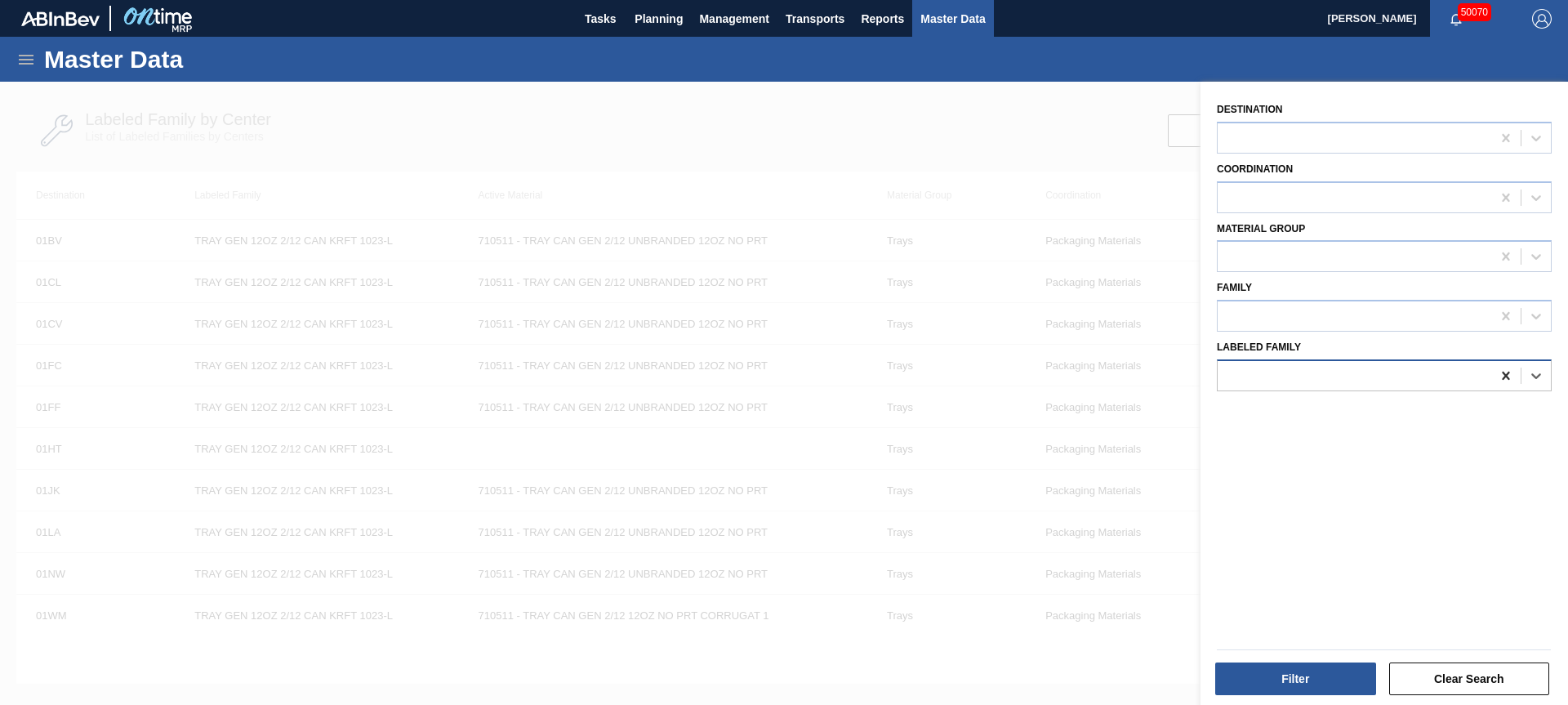
click at [1505, 374] on icon at bounding box center [1506, 375] width 7 height 8
paste Family "TRAY GEN 12OZ 2/12 CAN KRFT 1023-N"
type Family "TRAY GEN 12OZ 2/12 CAN KRFT 1023-N"
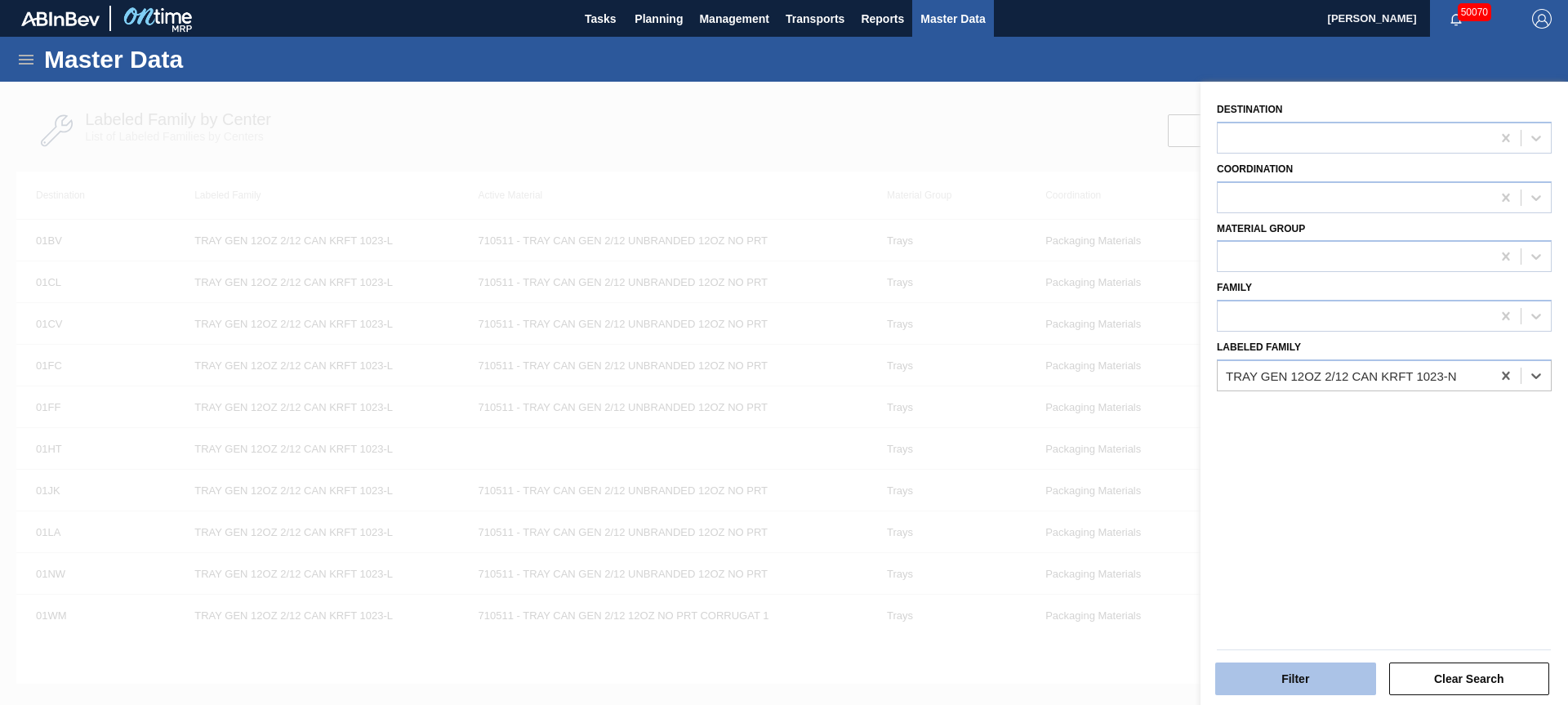
click at [1294, 672] on button "Filter" at bounding box center [1296, 678] width 161 height 33
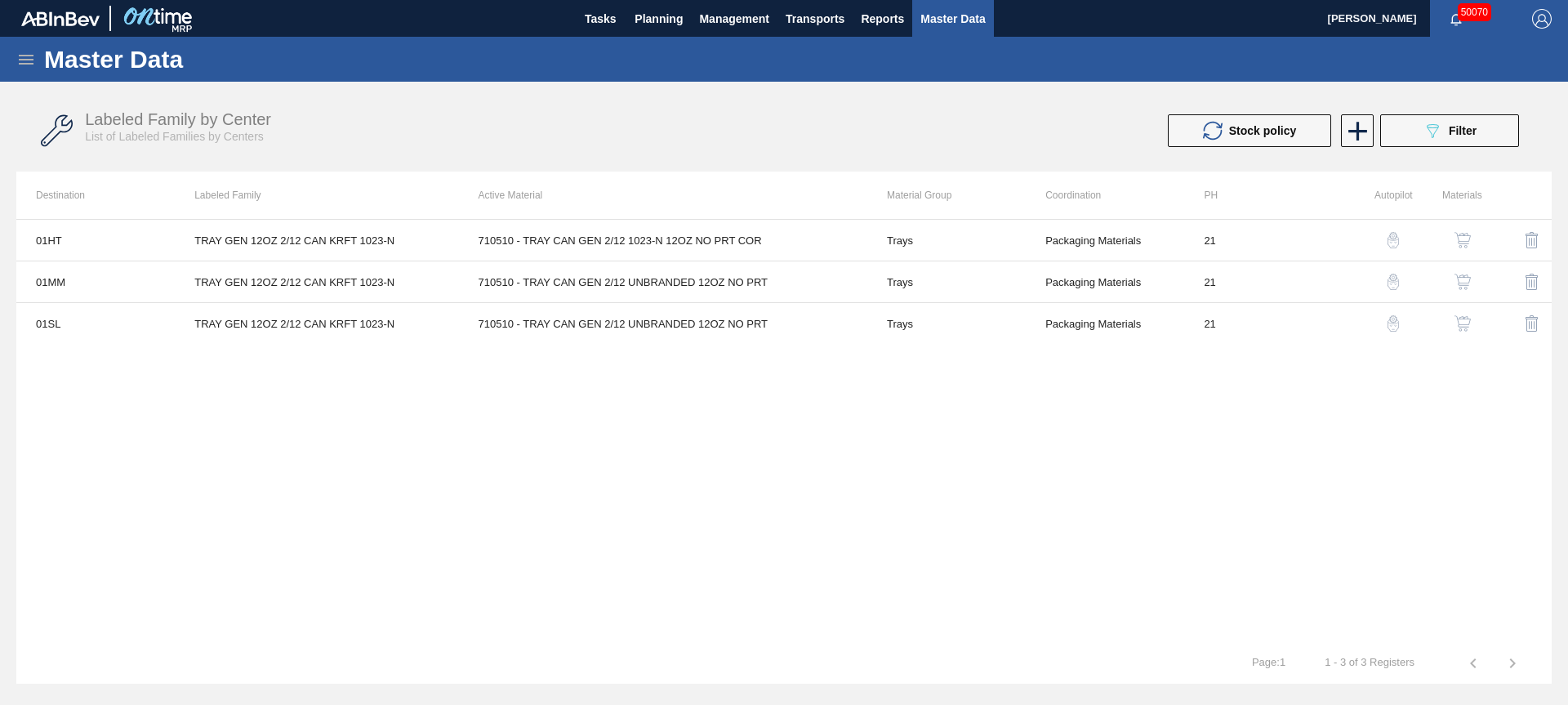
click at [22, 64] on icon at bounding box center [27, 59] width 15 height 10
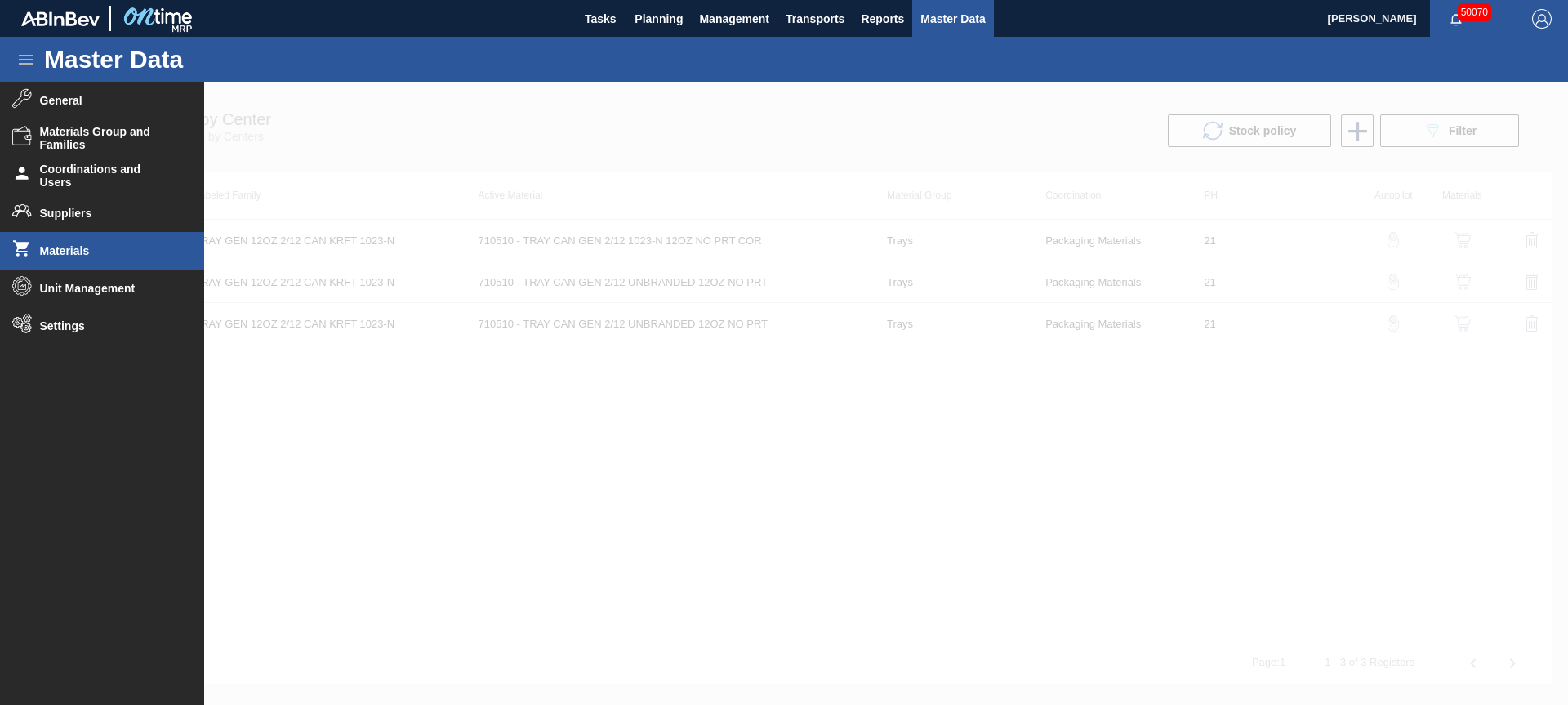
click at [60, 252] on span "Materials" at bounding box center [107, 251] width 134 height 13
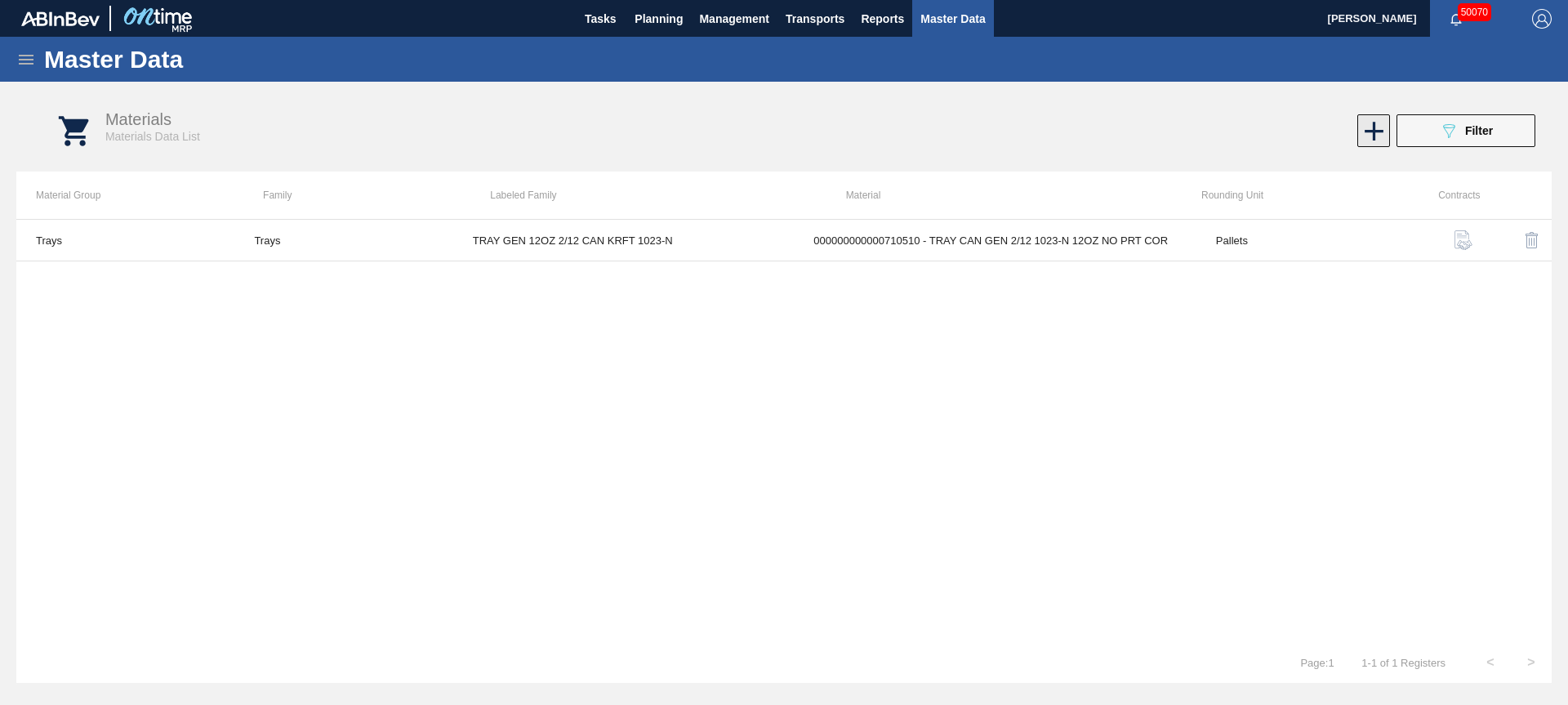
click at [1370, 131] on icon at bounding box center [1374, 131] width 19 height 19
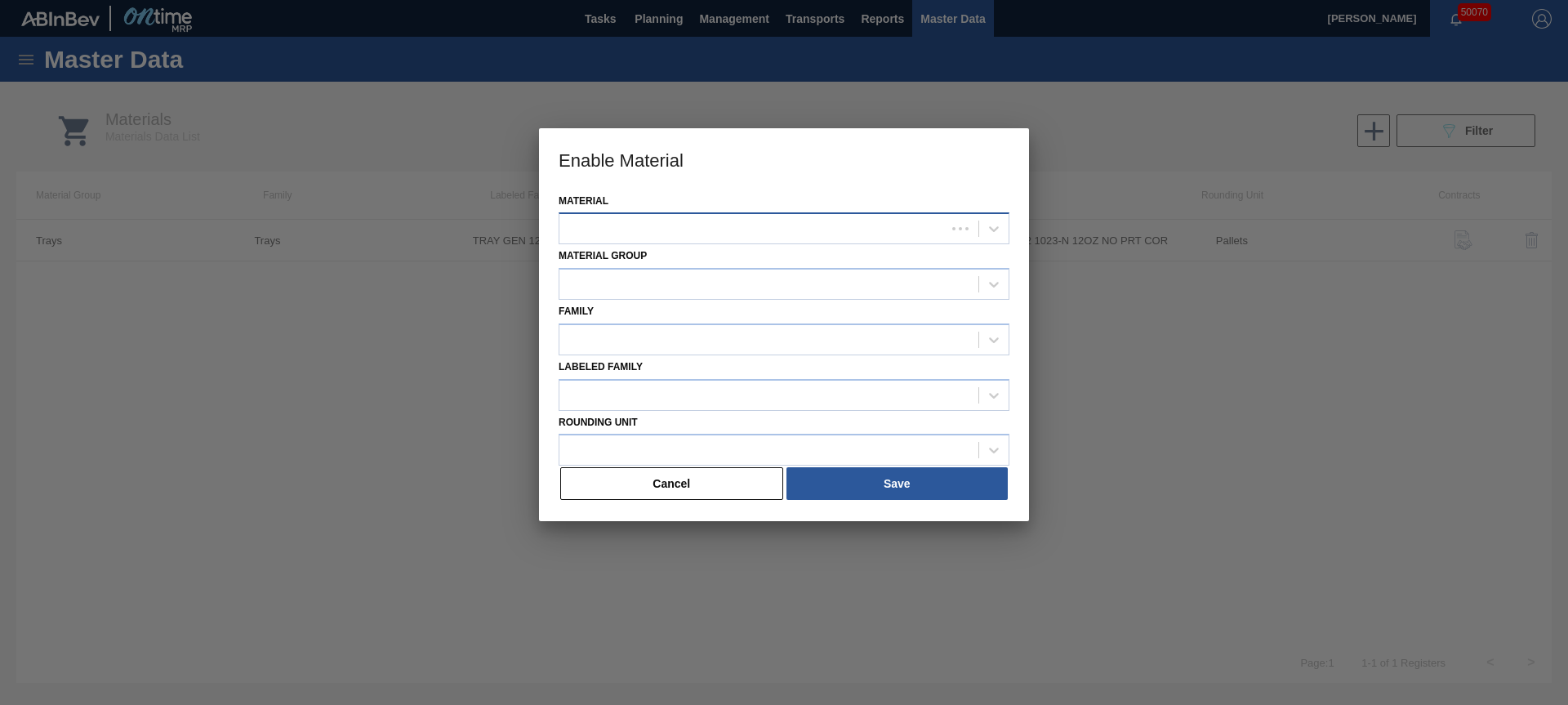
click at [848, 229] on div at bounding box center [752, 230] width 386 height 24
type input "710451"
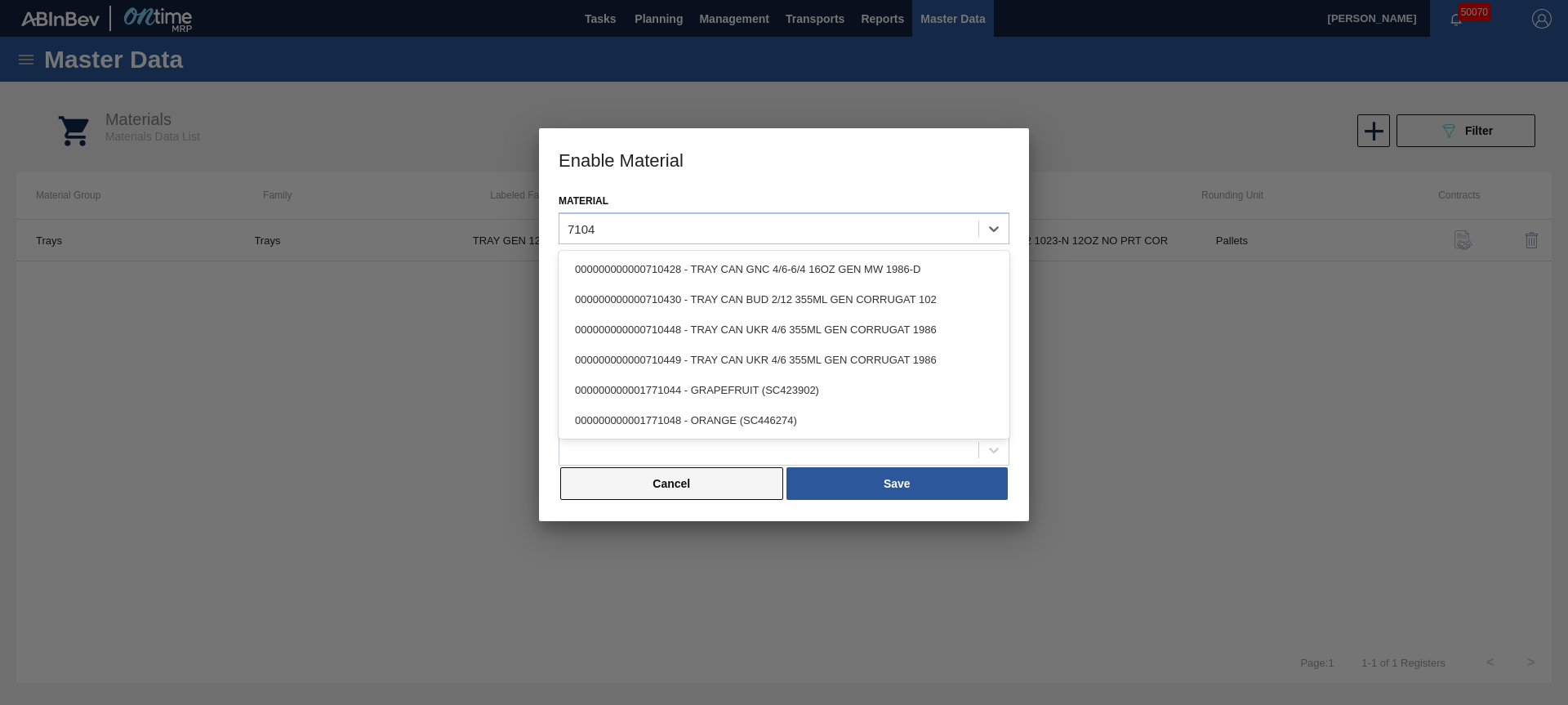
type input "7104"
click at [722, 476] on button "Cancel" at bounding box center [672, 484] width 223 height 33
